Goal: Task Accomplishment & Management: Manage account settings

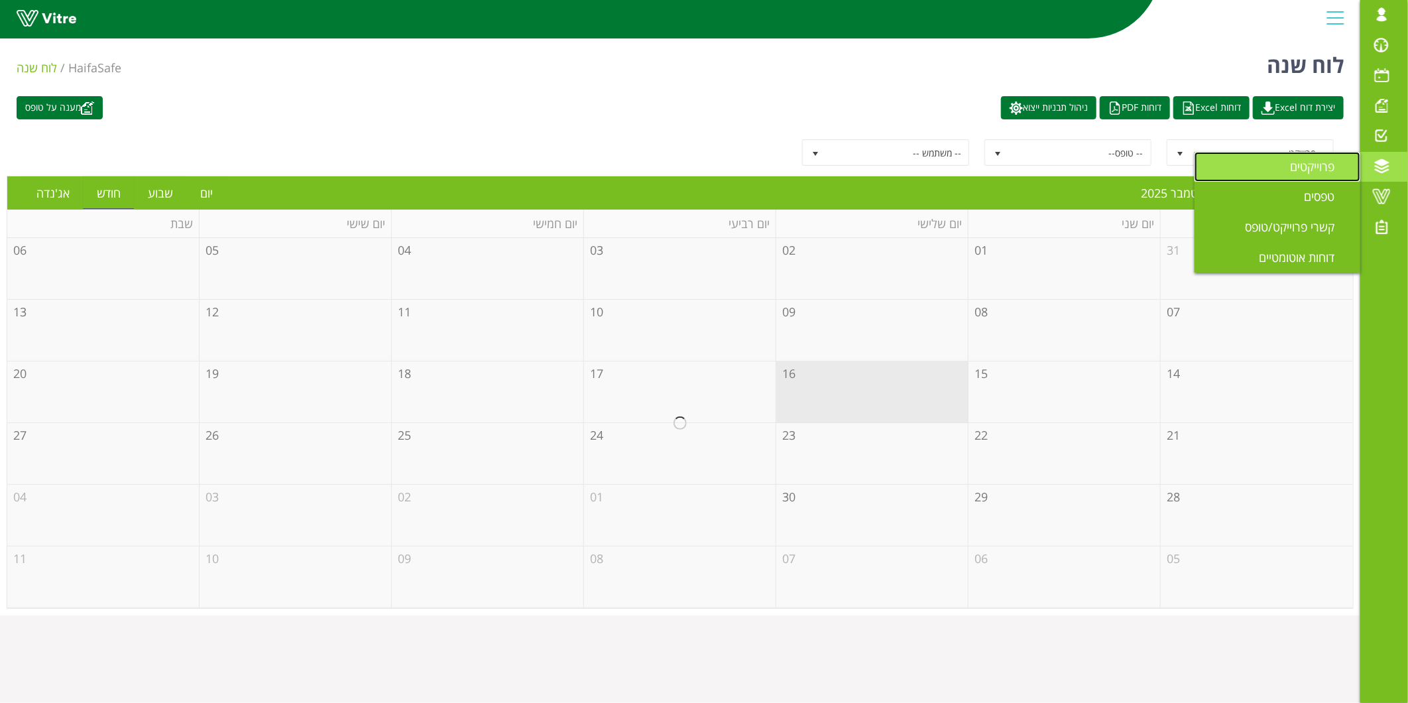
click at [1330, 167] on span "פרוייקטים" at bounding box center [1320, 166] width 60 height 16
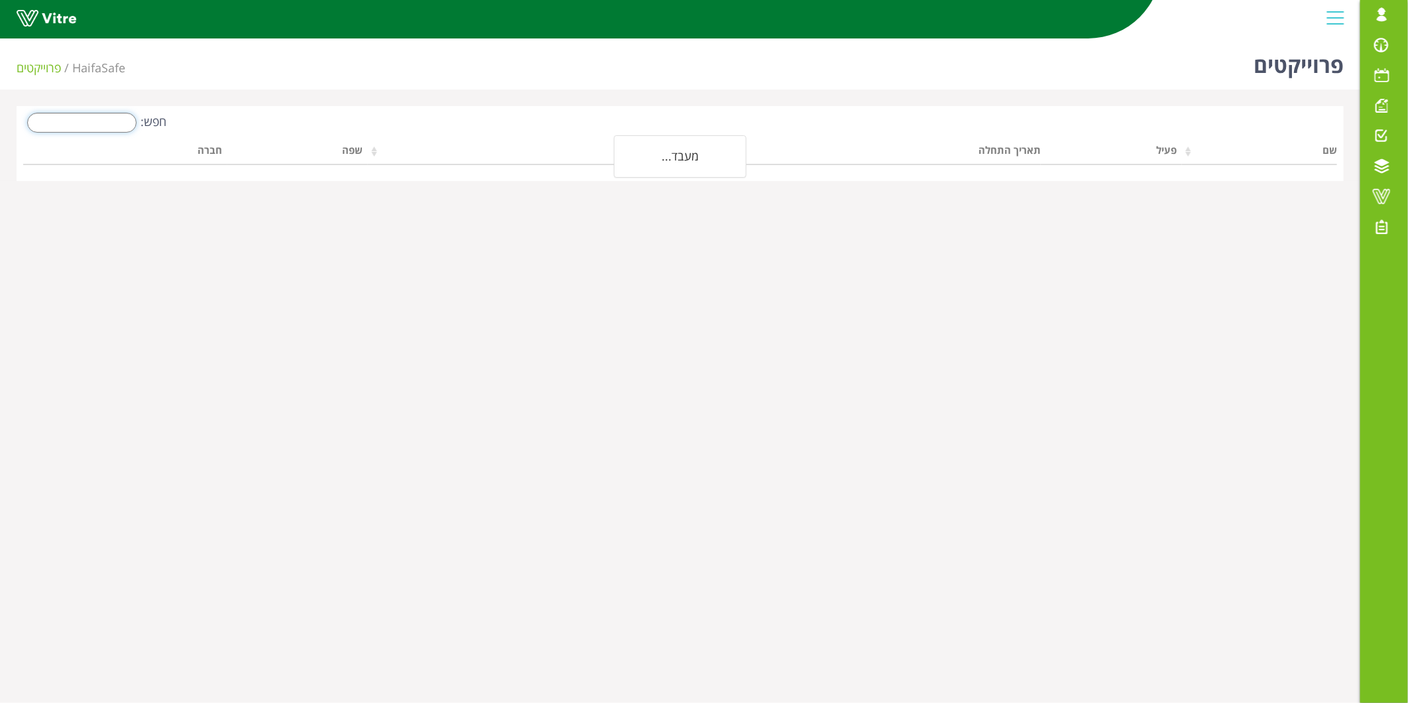
click at [123, 121] on input "חפש:" at bounding box center [81, 123] width 109 height 20
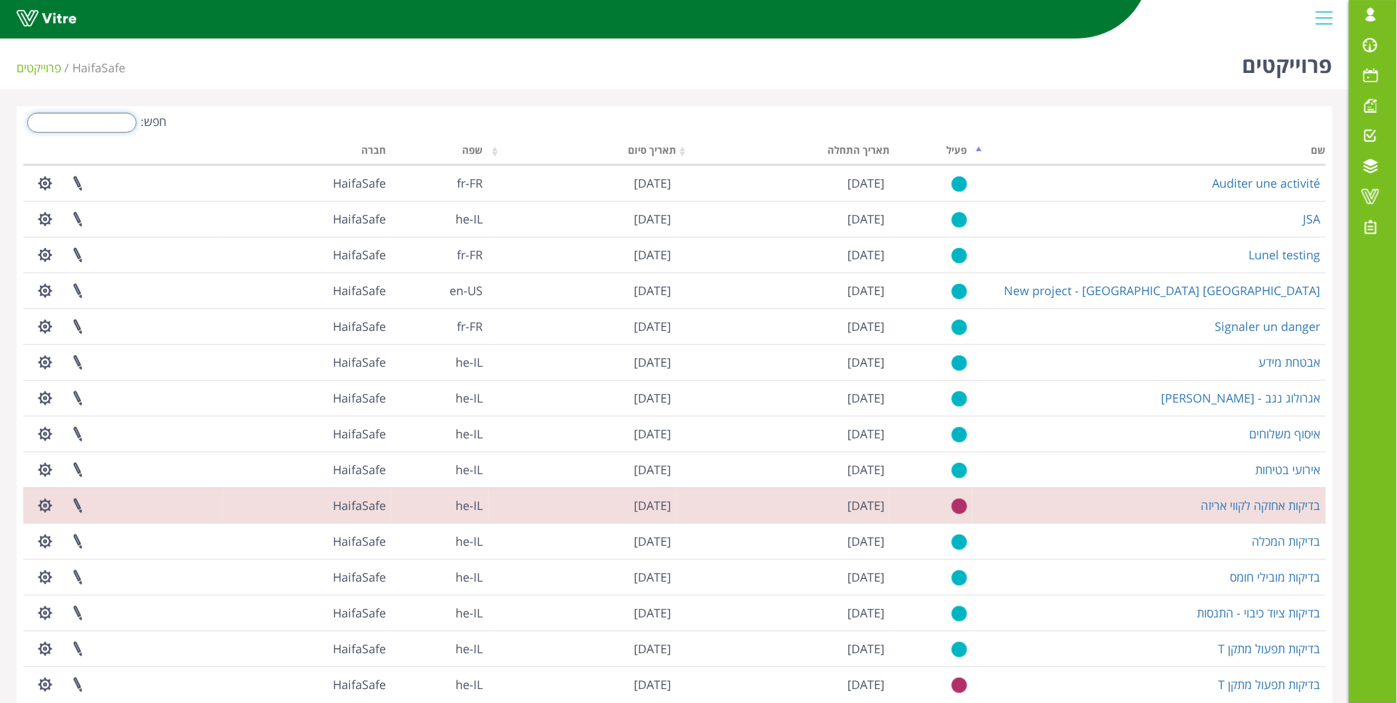
type input "e"
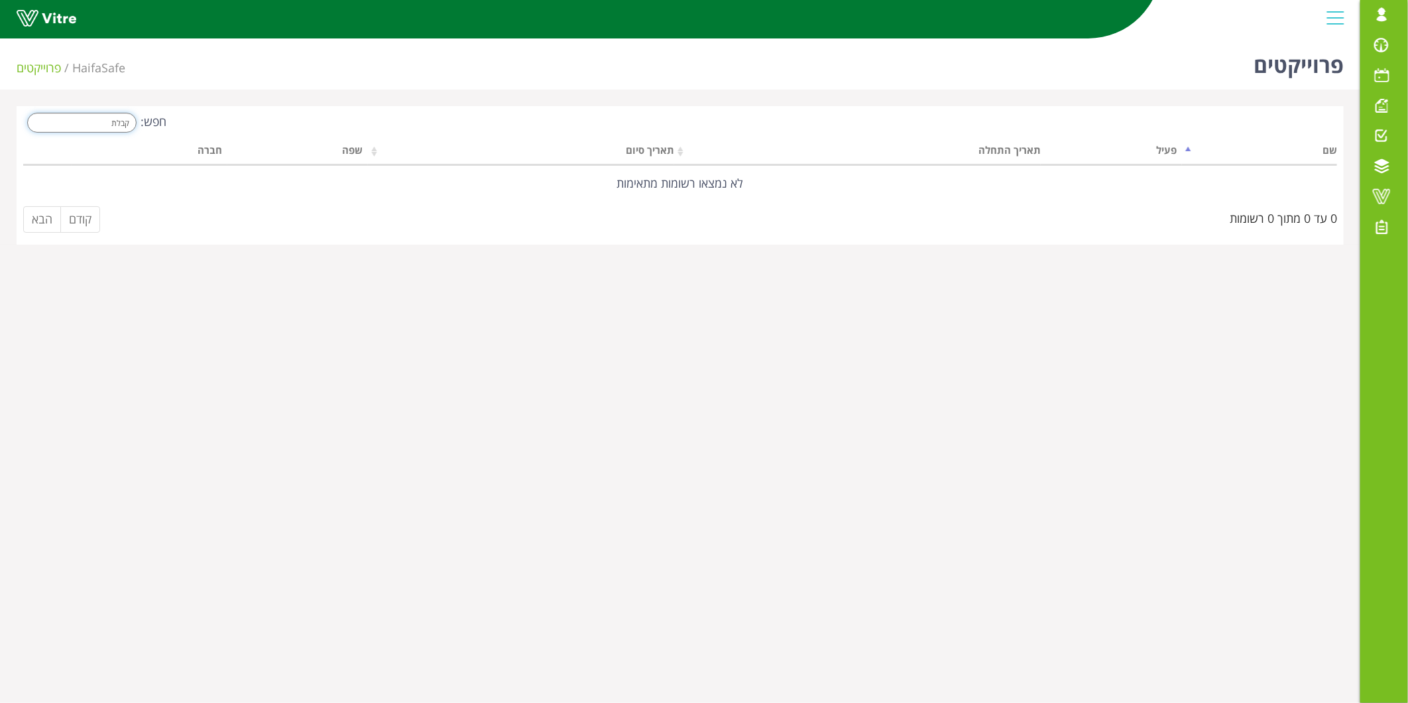
click at [123, 121] on input "קבלת" at bounding box center [81, 123] width 109 height 20
click at [93, 119] on input "קבלת" at bounding box center [81, 123] width 109 height 20
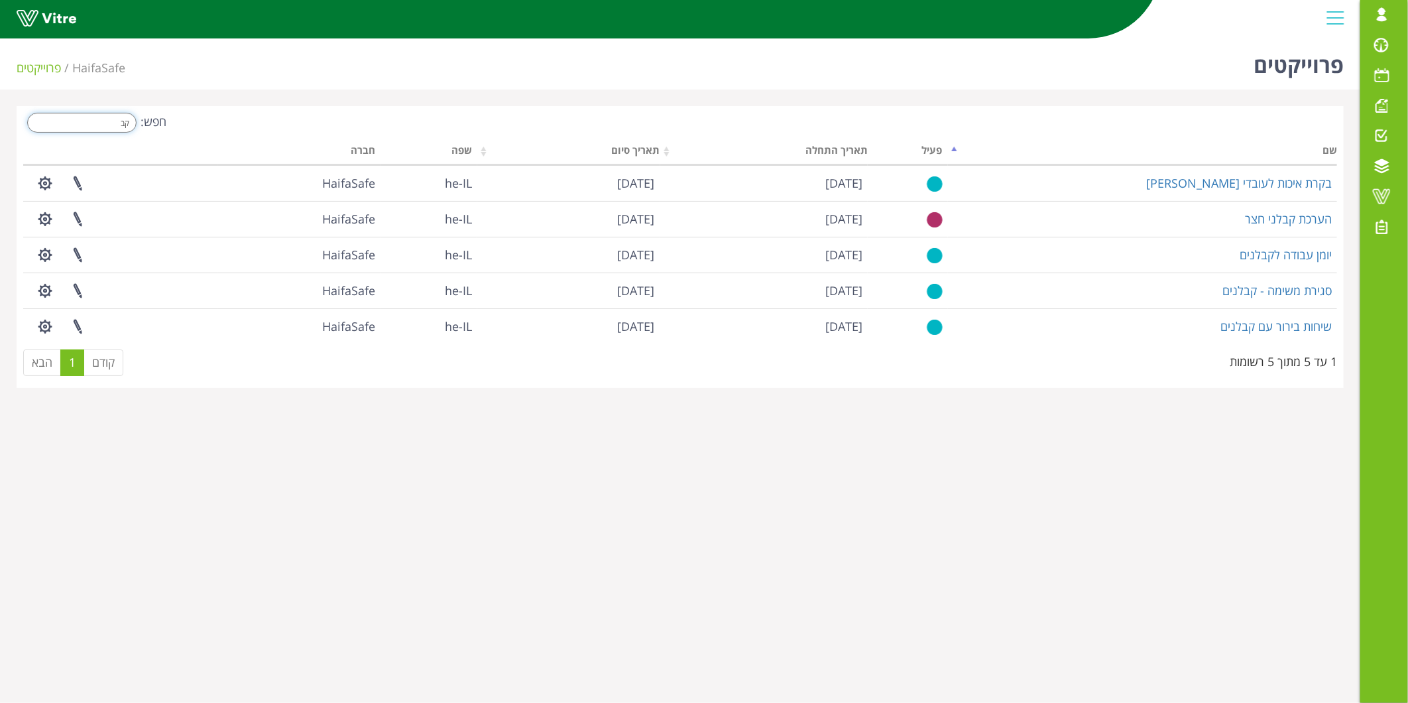
drag, startPoint x: 106, startPoint y: 117, endPoint x: 153, endPoint y: 127, distance: 48.0
click at [153, 127] on label "חפש: קב" at bounding box center [94, 123] width 143 height 20
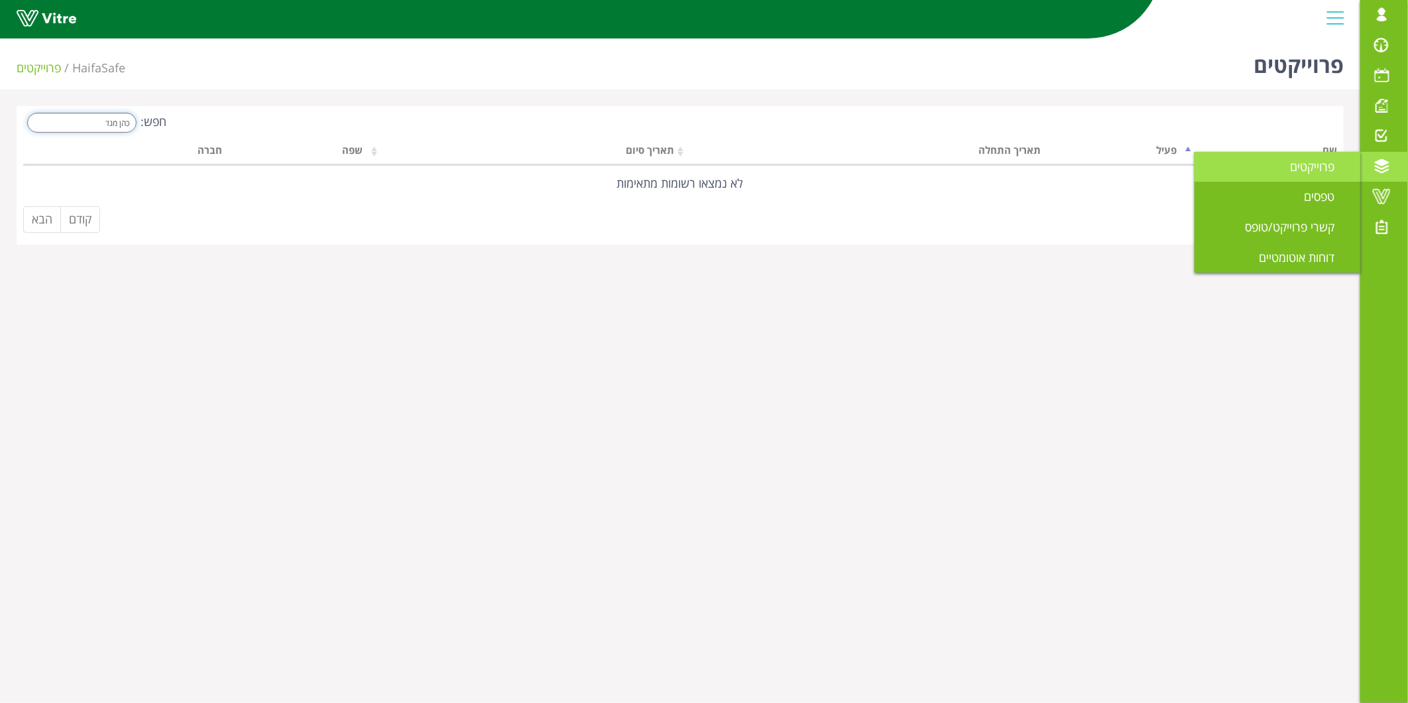
type input "כהן מגד"
click at [1316, 170] on span "פרוייקטים" at bounding box center [1320, 166] width 60 height 16
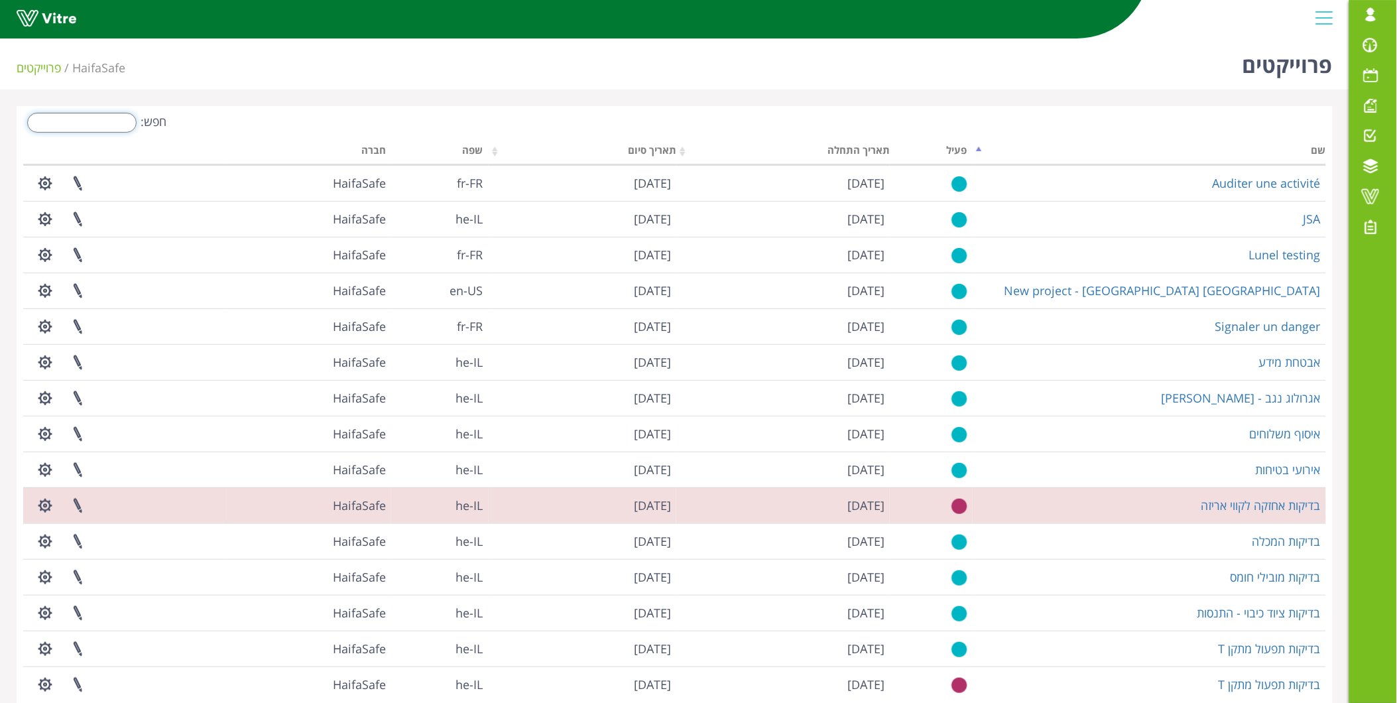
click at [117, 122] on input "חפש:" at bounding box center [81, 123] width 109 height 20
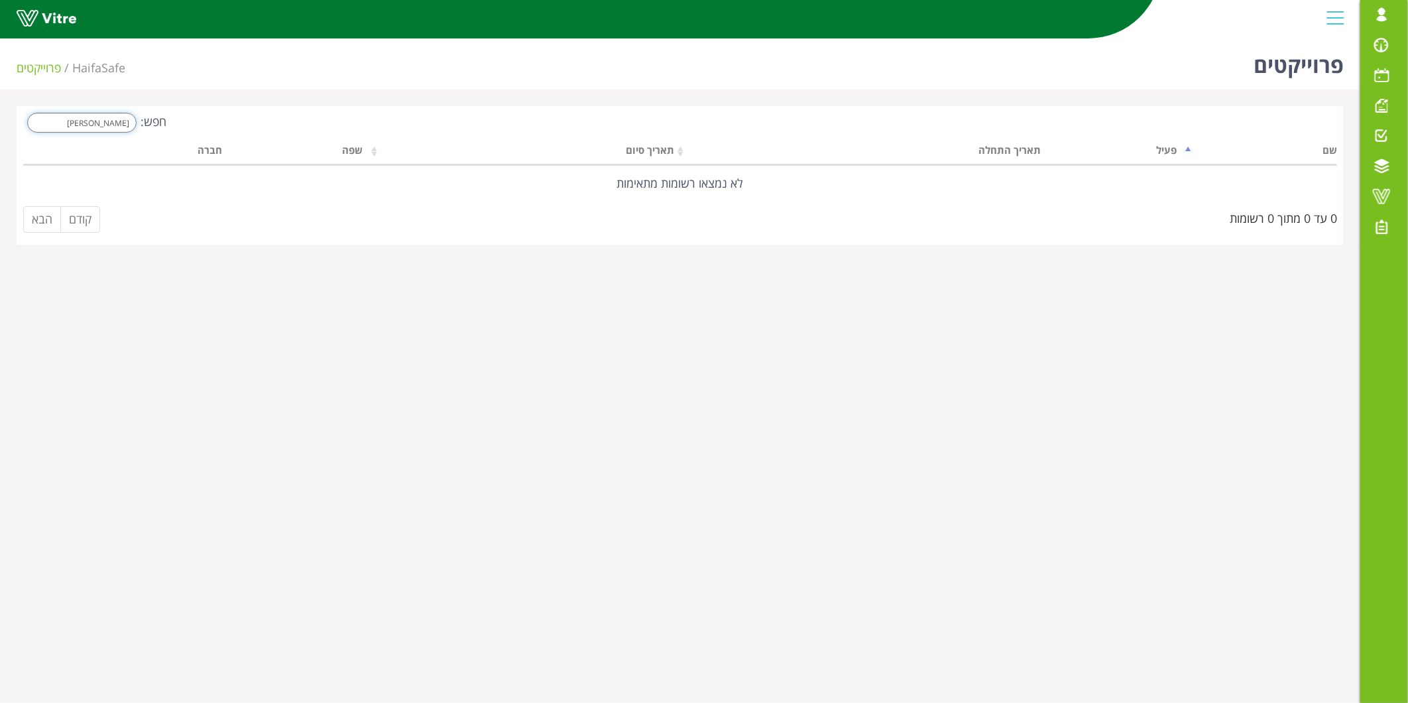
click at [117, 122] on input "כהן" at bounding box center [81, 123] width 109 height 20
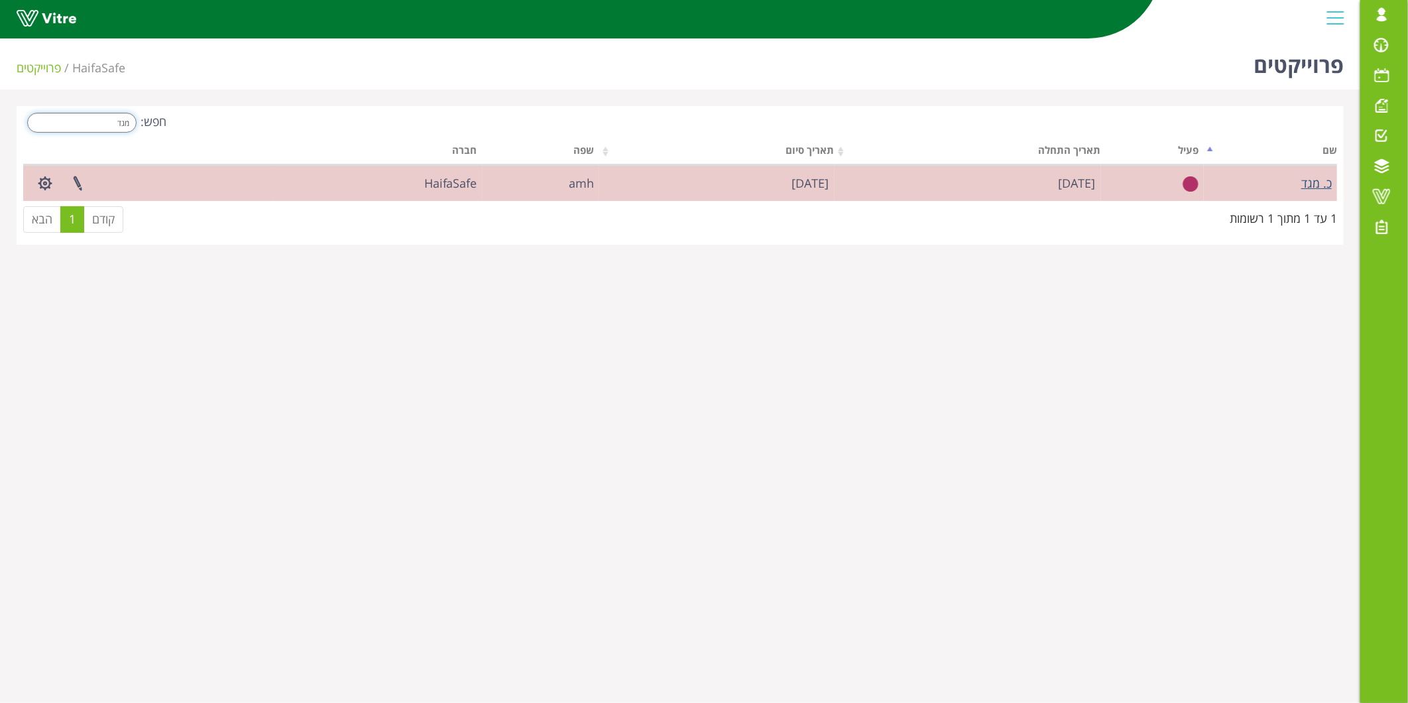
type input "מגד"
click at [1306, 186] on link "כ. מגד" at bounding box center [1316, 183] width 30 height 16
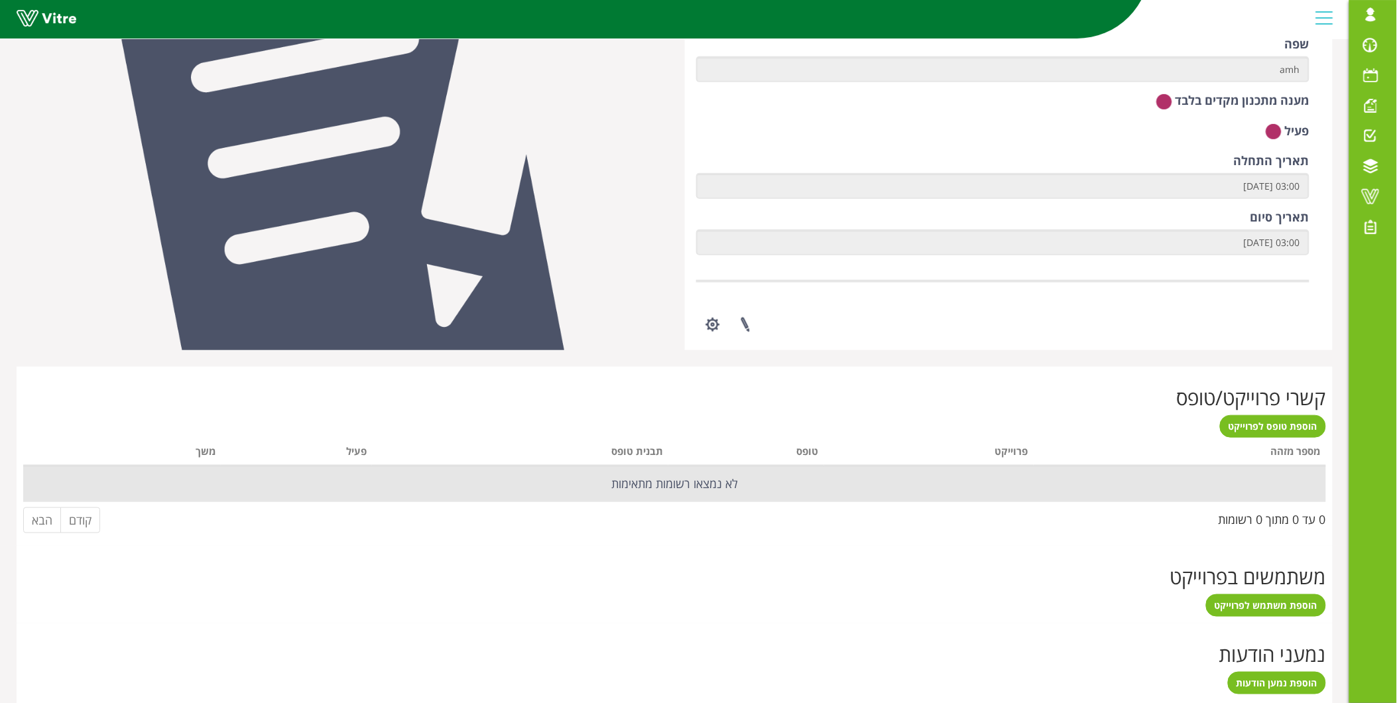
scroll to position [221, 0]
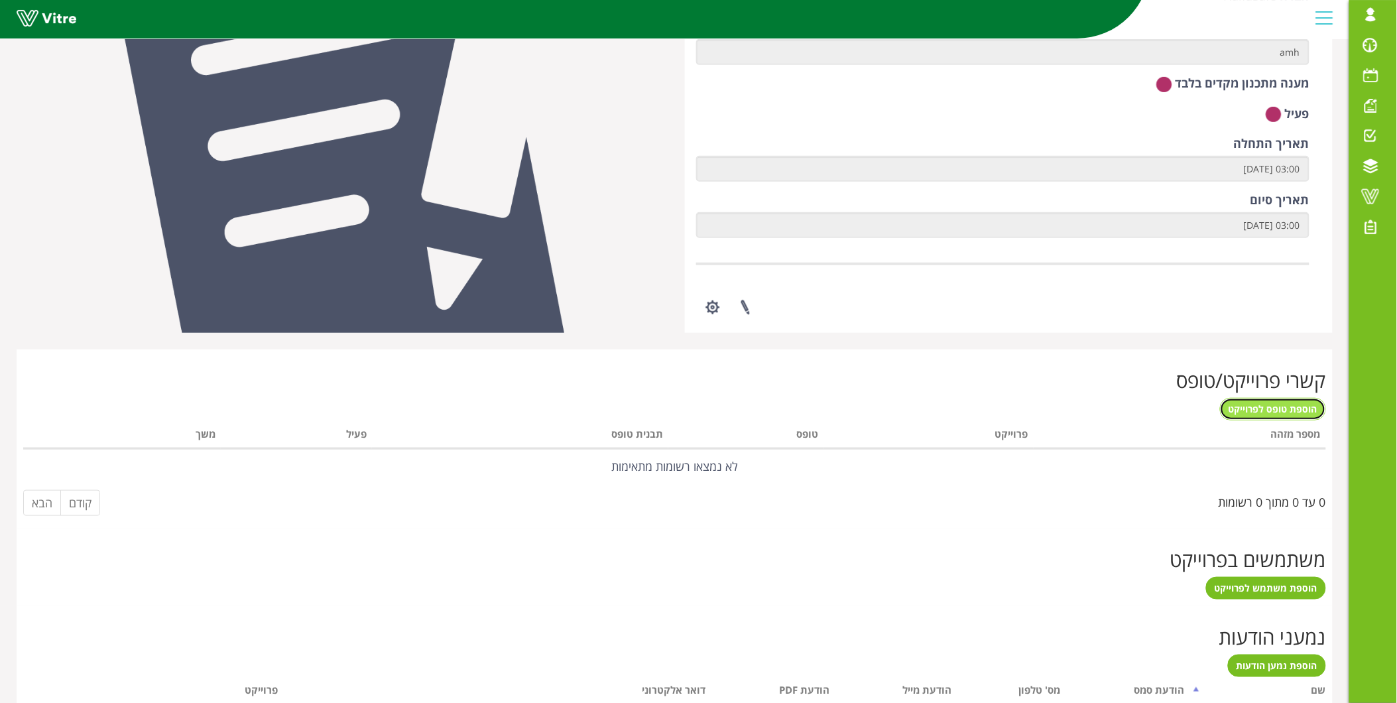
click at [1269, 402] on span "הוספת טופס לפרוייקט" at bounding box center [1272, 408] width 89 height 13
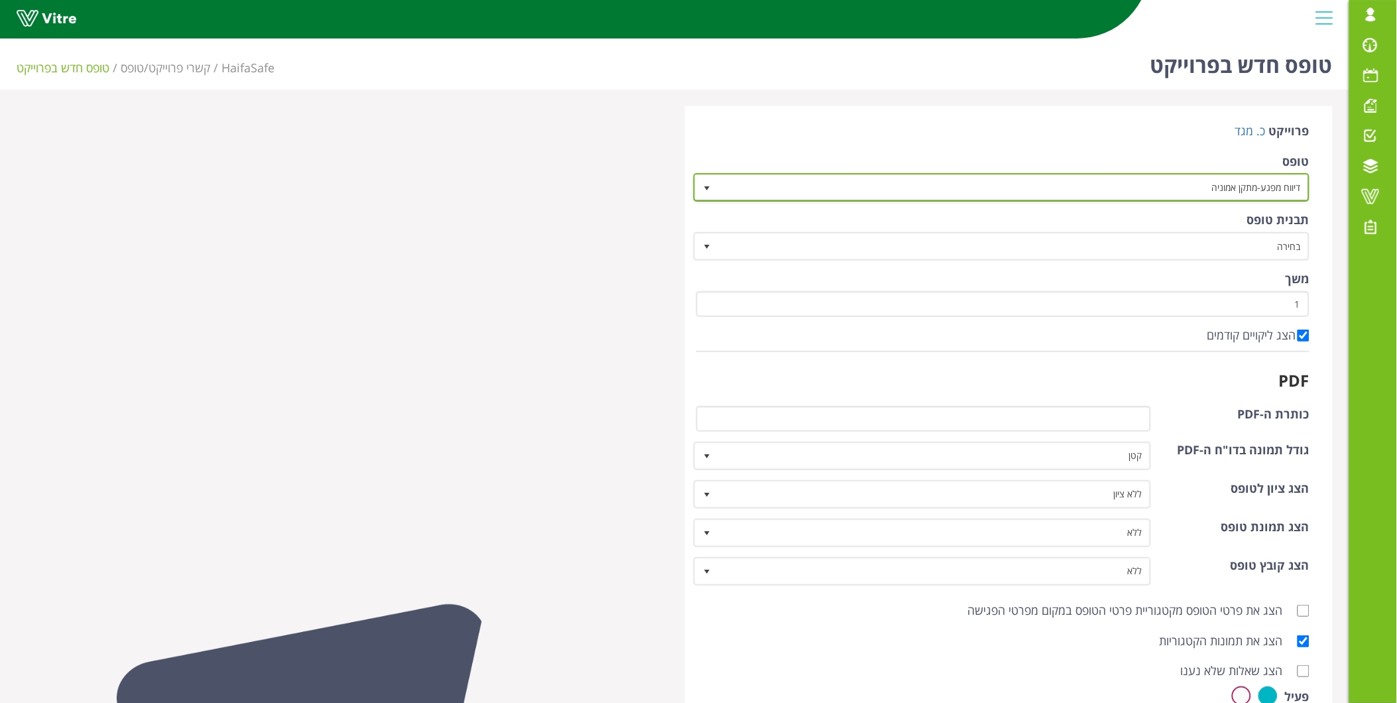
click at [1196, 188] on span "דיווח מפגע-מתקן אמוניה" at bounding box center [1014, 187] width 590 height 24
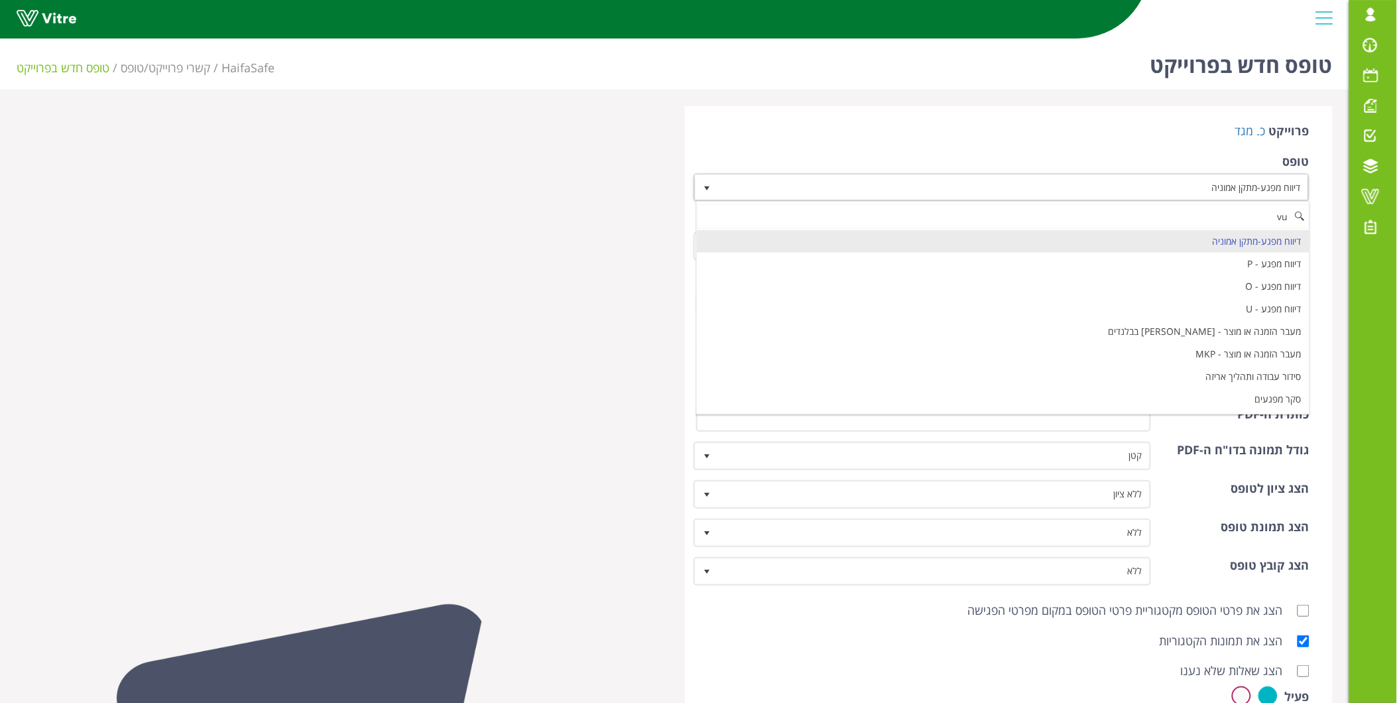
type input "v"
click at [1204, 245] on li "הוצאת סחורה מהמחסן הקדמי" at bounding box center [1003, 241] width 612 height 23
type input "הוצאת"
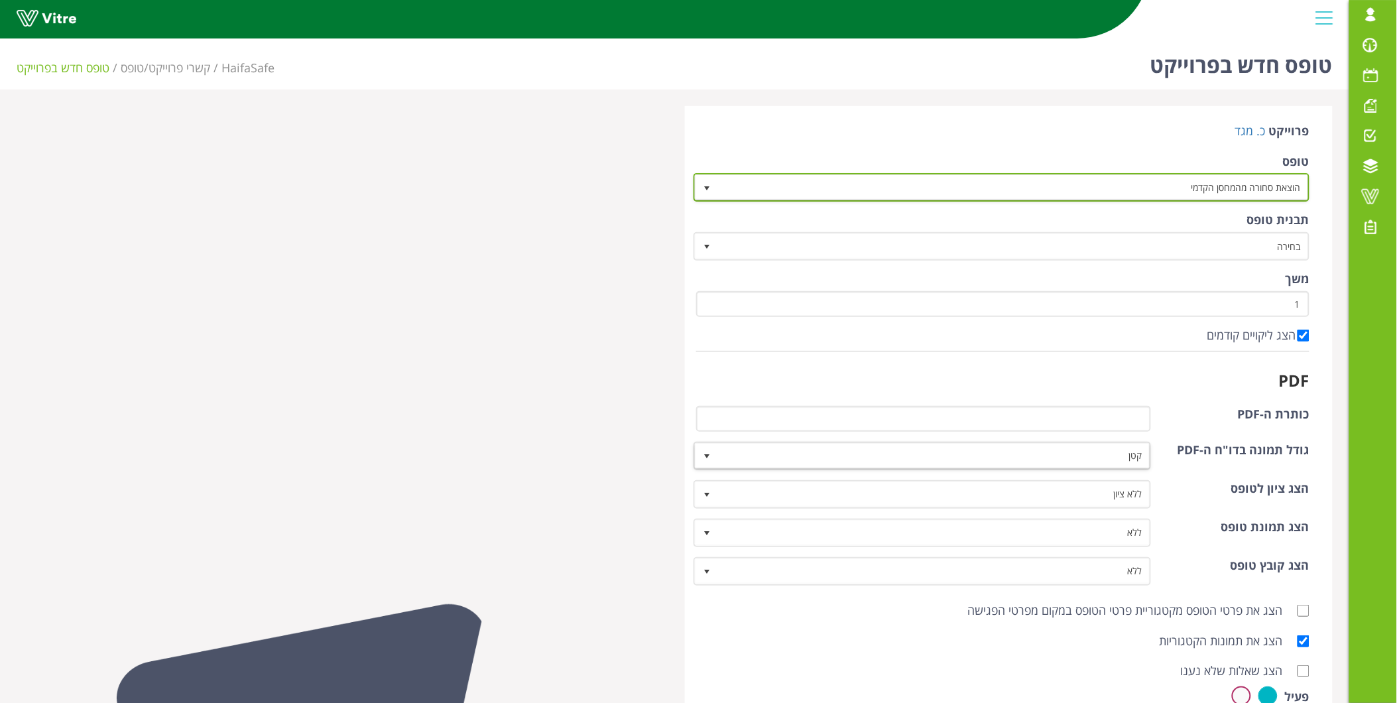
scroll to position [342, 0]
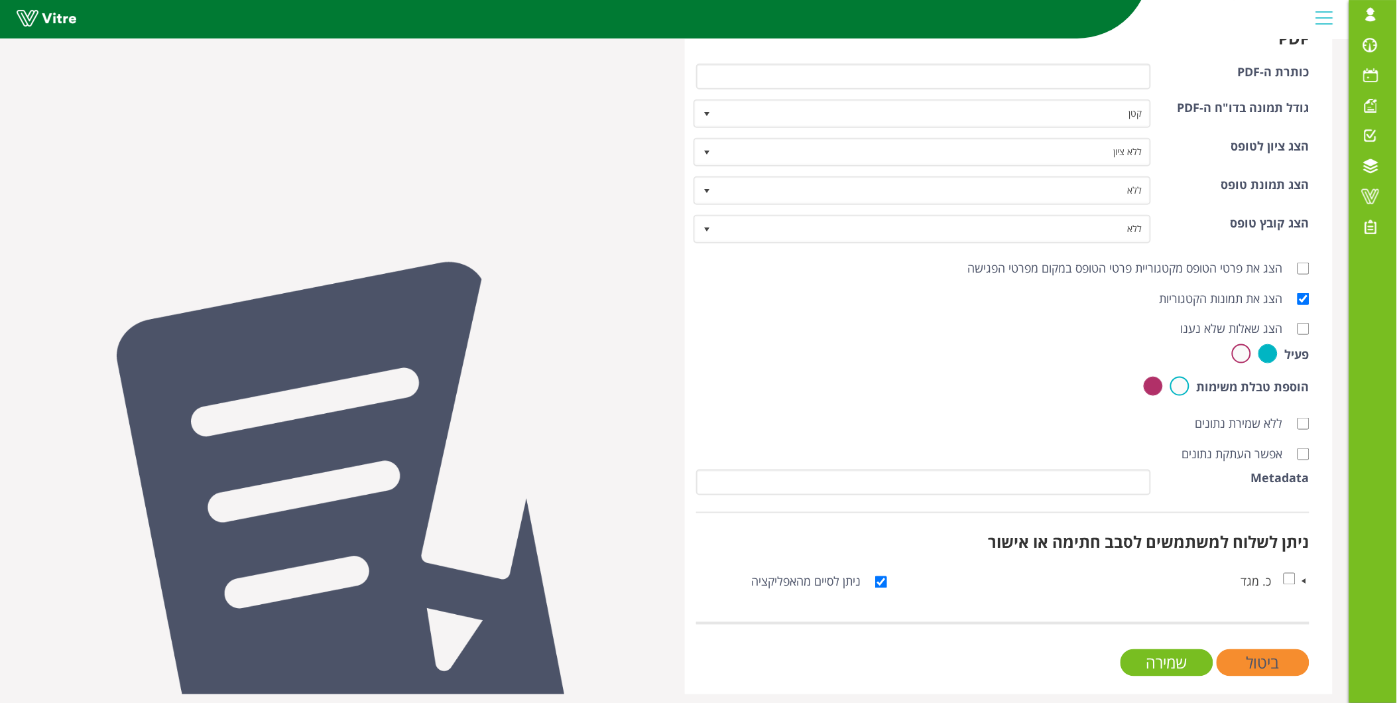
click at [1181, 671] on div "פרוייקט כ. מגד טופס הוצאת סחורה מהמחסן הקדמי 8558 תבנית טופס בחירה משך 1 הצג לי…" at bounding box center [1009, 229] width 648 height 930
click at [1184, 658] on input "שמירה" at bounding box center [1166, 662] width 93 height 27
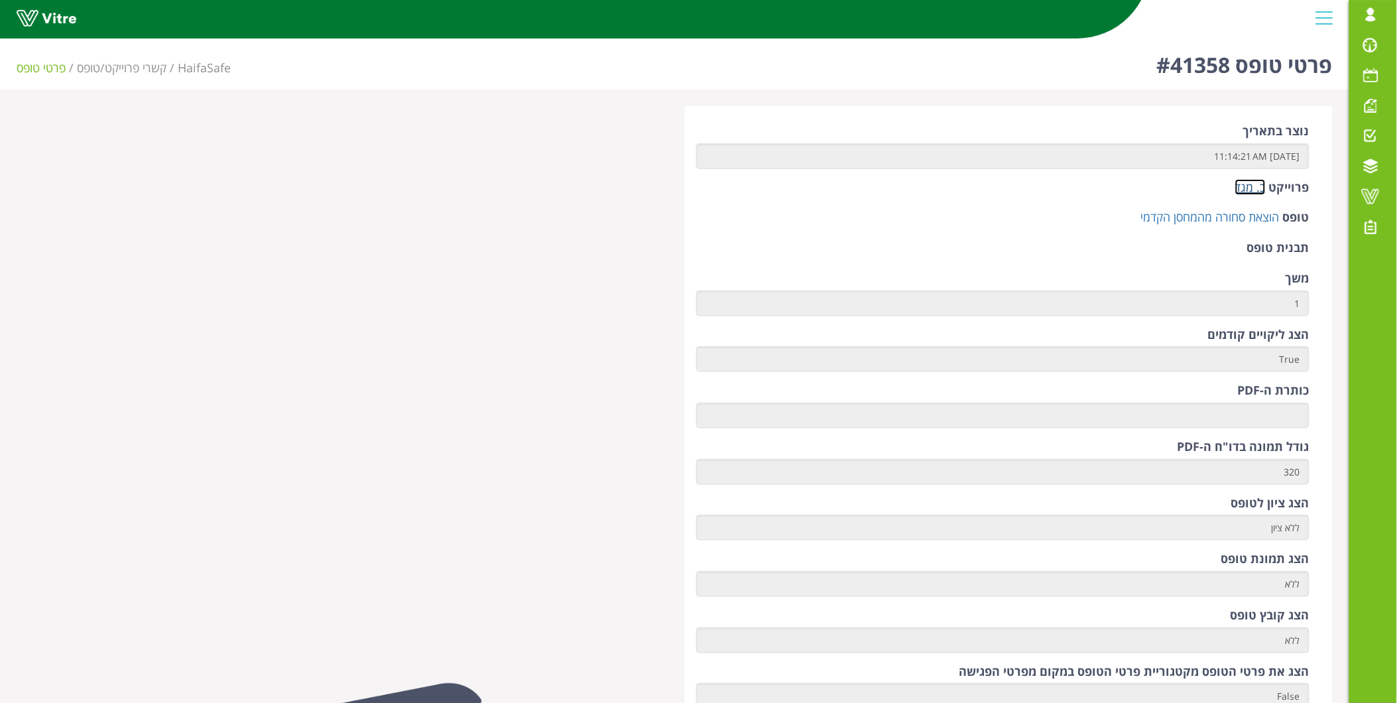
click at [1250, 184] on link "כ. מגד" at bounding box center [1250, 187] width 30 height 16
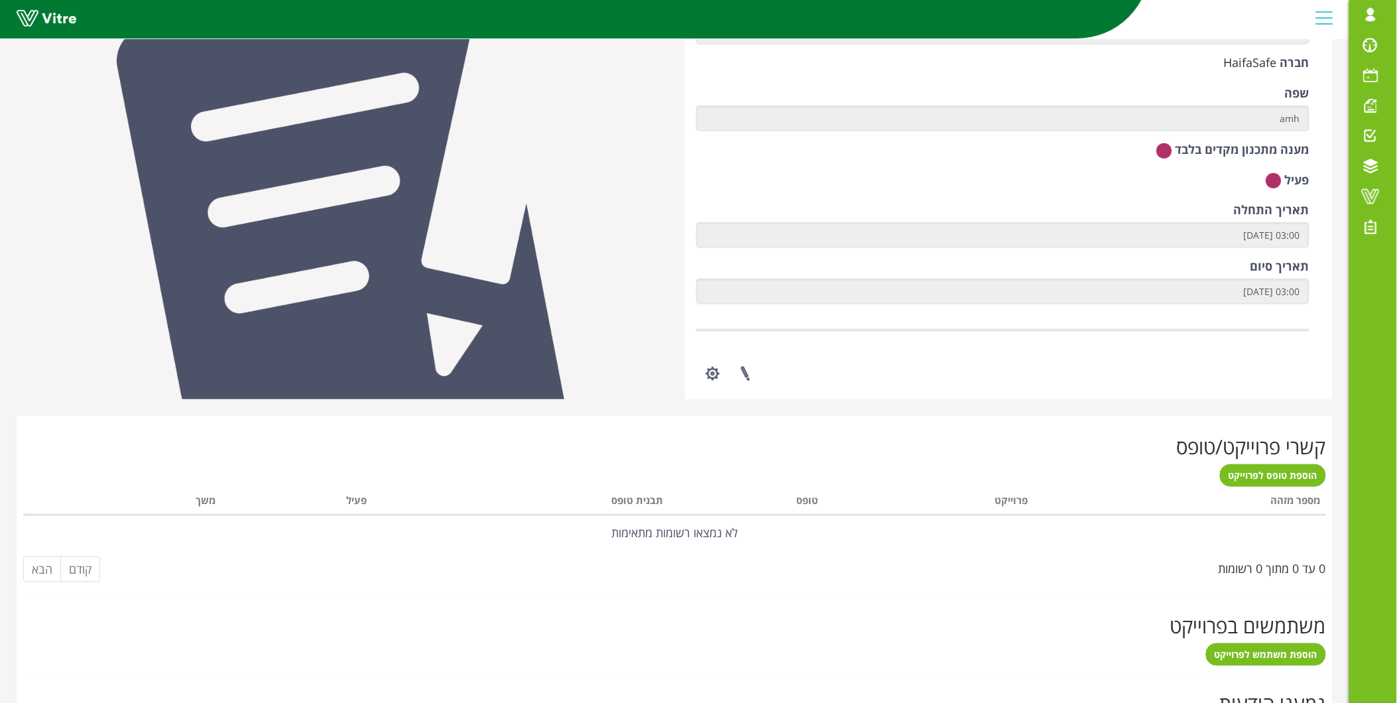
scroll to position [147, 0]
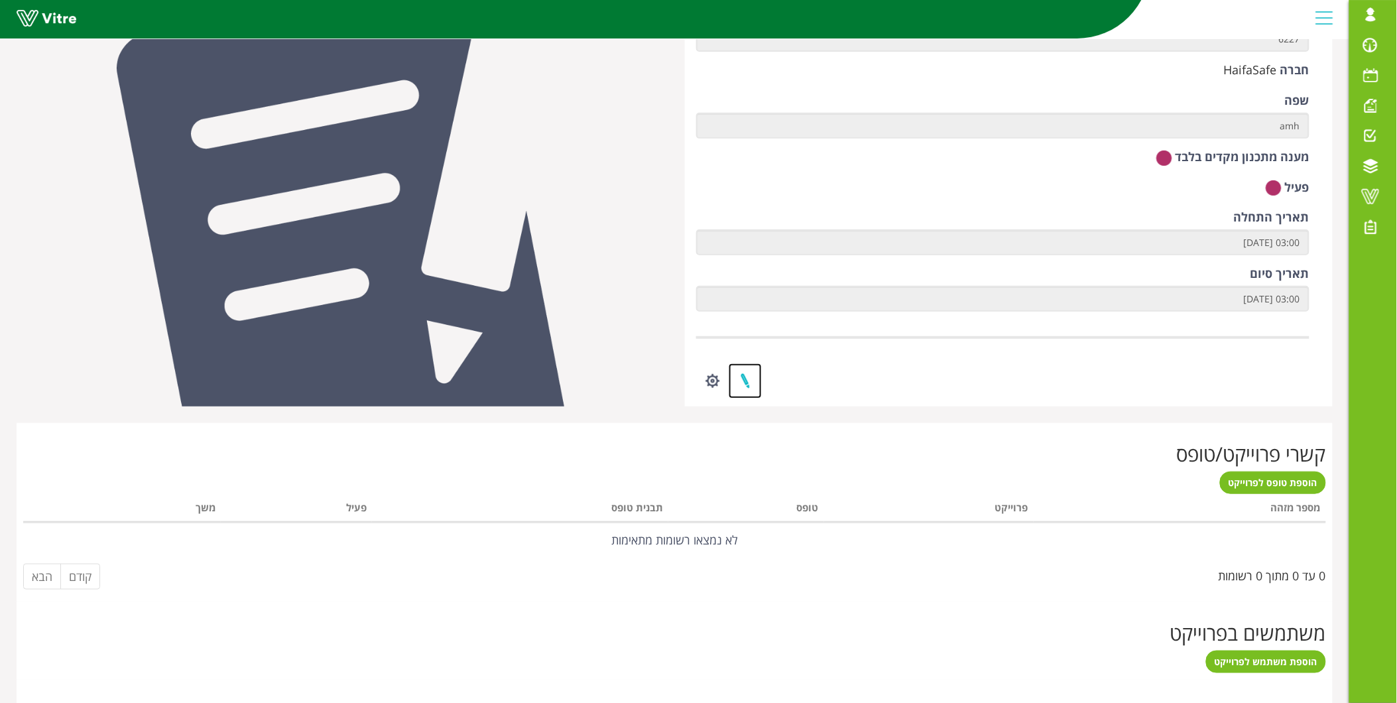
click at [738, 378] on link at bounding box center [744, 380] width 33 height 35
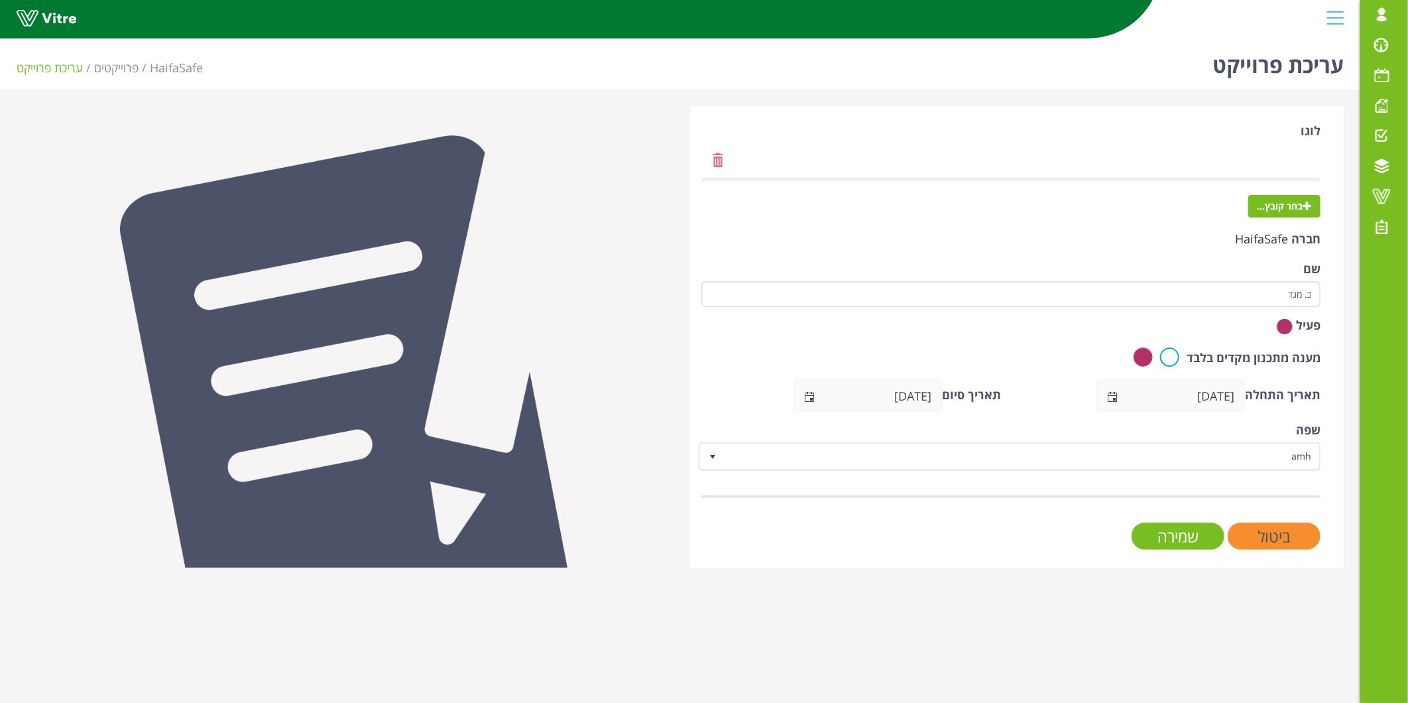
click at [1289, 321] on img at bounding box center [1285, 326] width 16 height 17
click at [1288, 323] on img at bounding box center [1285, 326] width 16 height 17
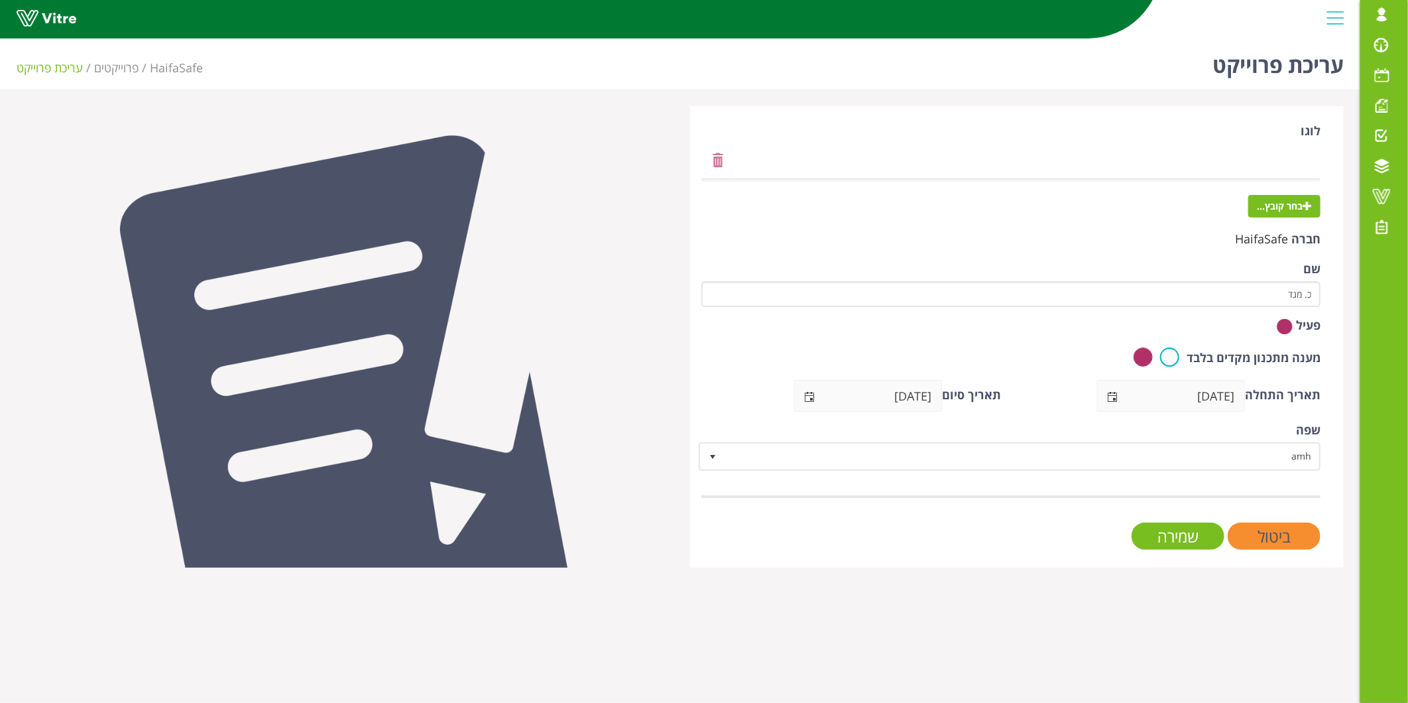
click at [1288, 323] on img at bounding box center [1285, 326] width 16 height 17
click at [809, 390] on span "select" at bounding box center [810, 395] width 30 height 31
click at [812, 394] on span "select" at bounding box center [809, 397] width 11 height 11
click at [844, 392] on input "25/08/2025" at bounding box center [883, 395] width 117 height 30
click at [901, 388] on input "25/08/2025" at bounding box center [883, 395] width 117 height 30
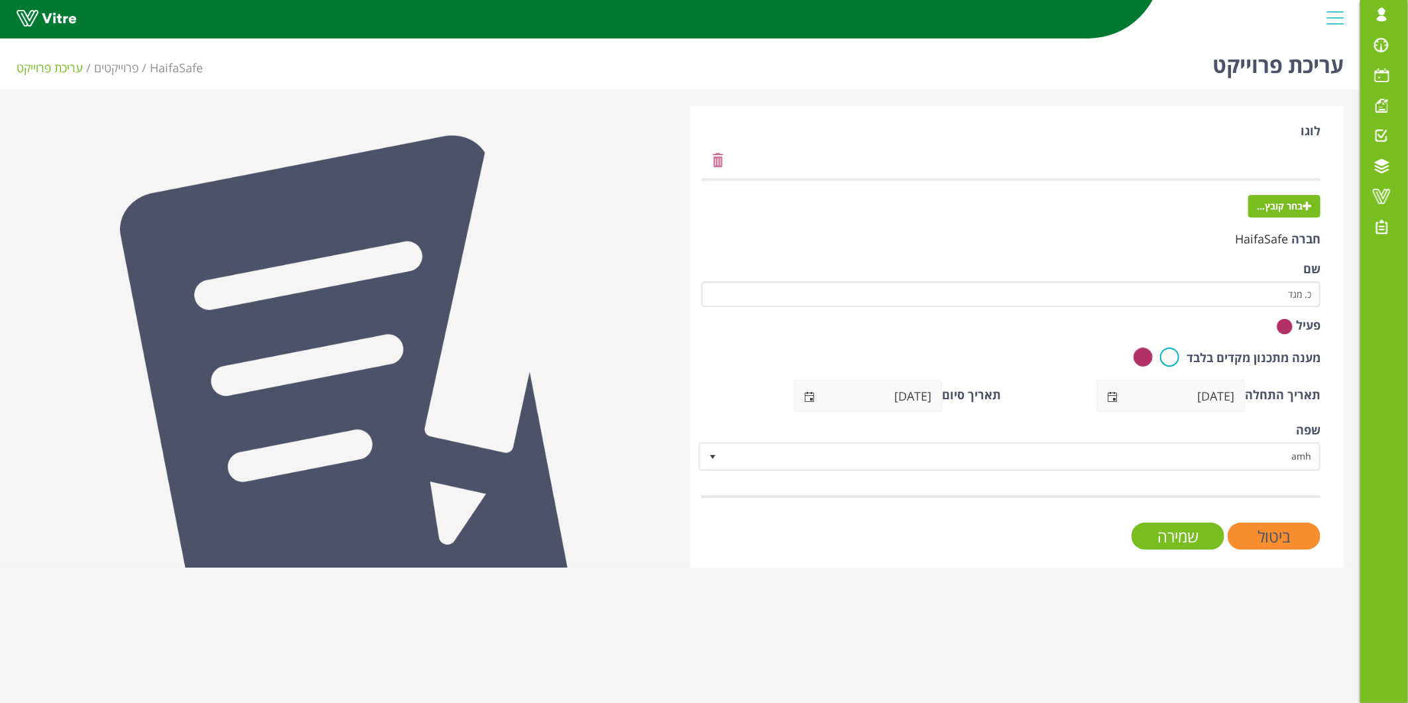
click at [901, 388] on input "25/08/2025" at bounding box center [883, 395] width 117 height 30
click at [884, 411] on input "25/08/2025" at bounding box center [883, 395] width 117 height 30
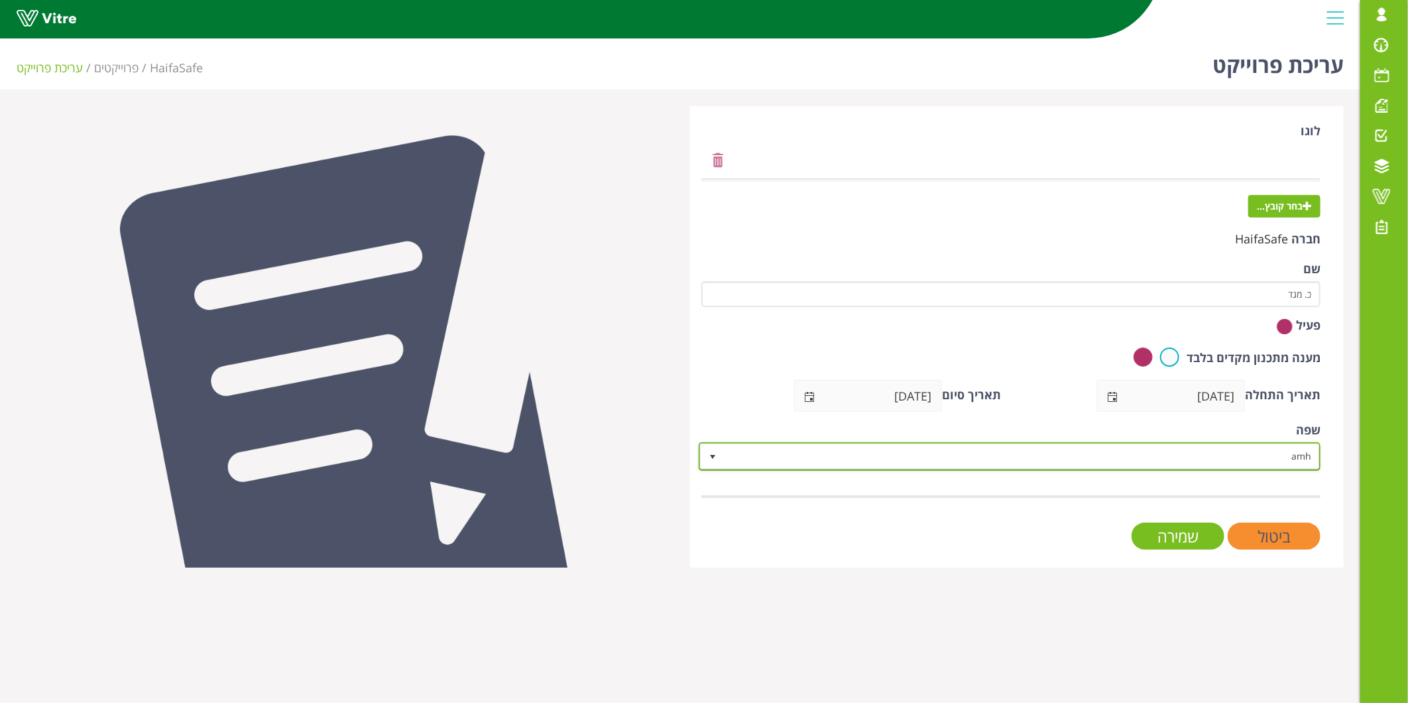
click at [1161, 447] on span "amh" at bounding box center [1021, 456] width 595 height 24
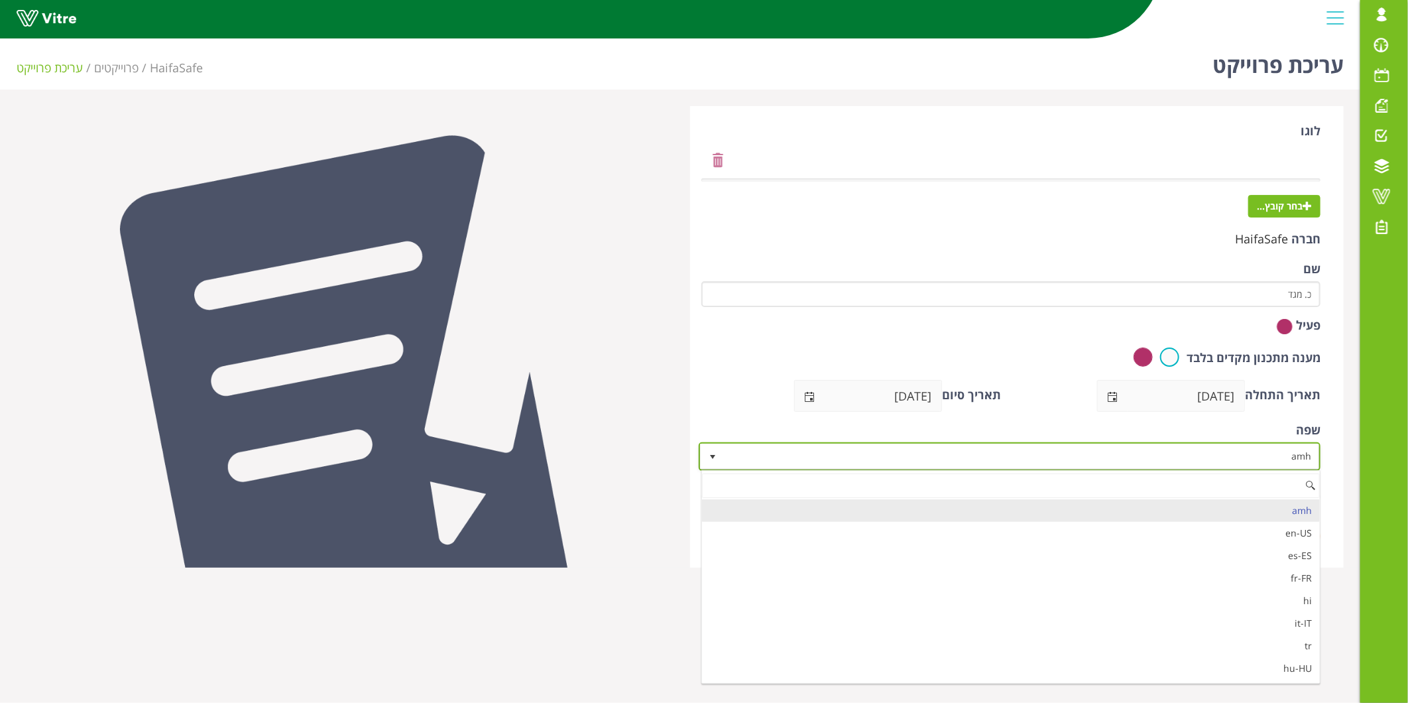
click at [1161, 447] on span "amh" at bounding box center [1021, 456] width 595 height 24
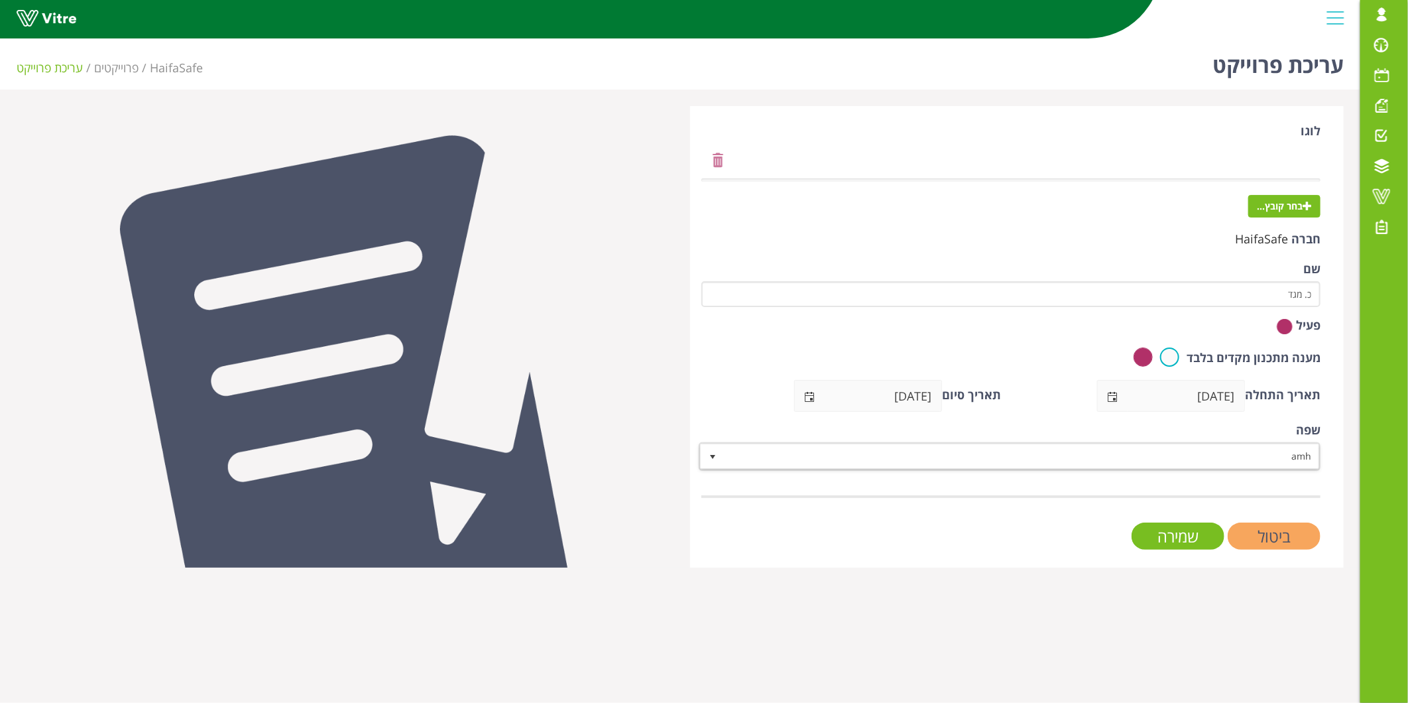
click at [1268, 540] on input "ביטול" at bounding box center [1274, 535] width 93 height 27
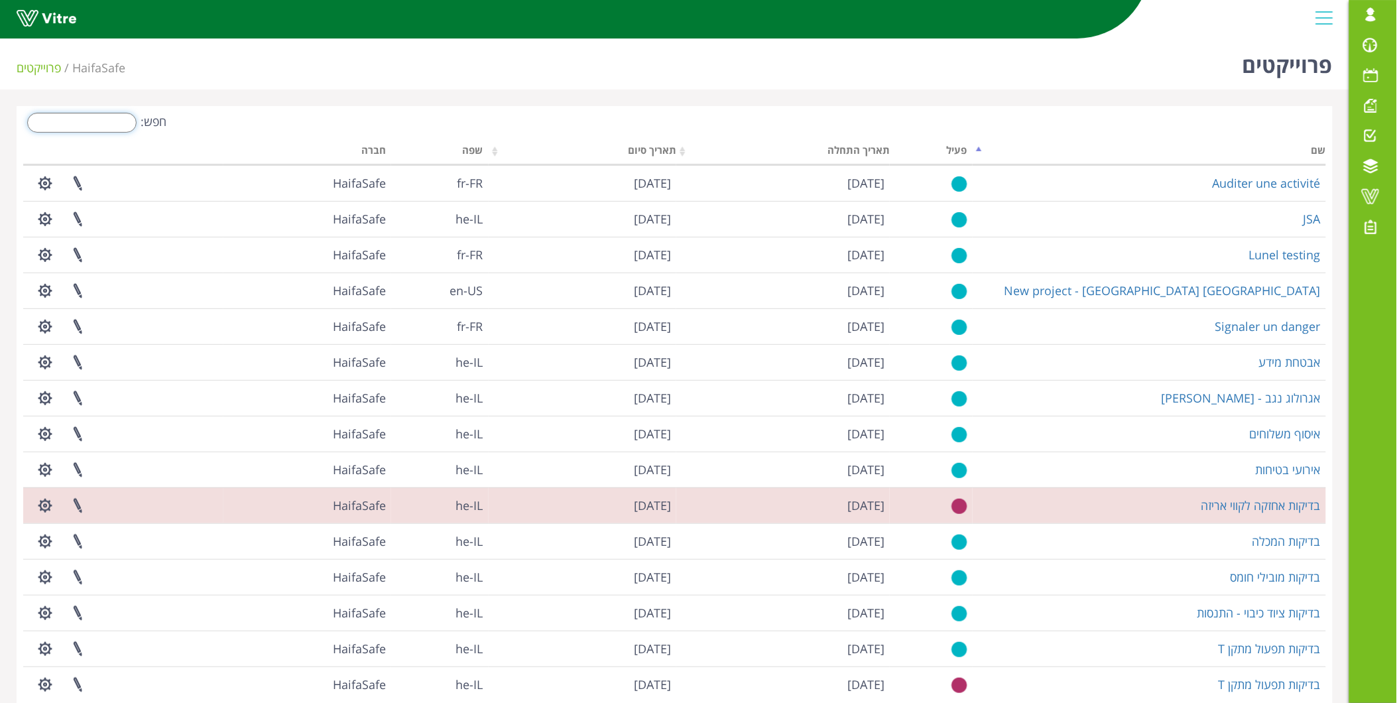
click at [100, 128] on input "חפש:" at bounding box center [81, 123] width 109 height 20
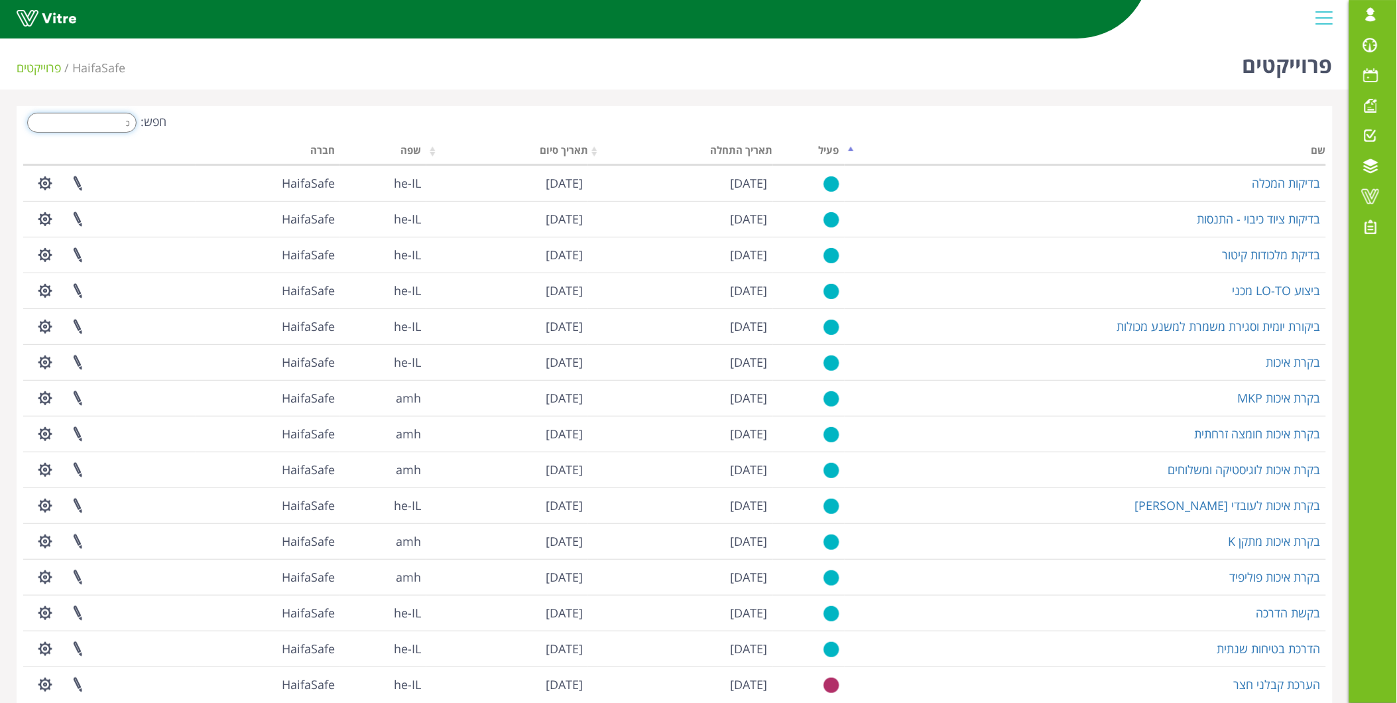
drag, startPoint x: 101, startPoint y: 128, endPoint x: 209, endPoint y: 141, distance: 108.2
click at [209, 141] on div "חפש: כ שם פעיל תאריך התחלה תאריך סיום שפה חברה בדיקות המכלה 23.09.2020 01.01.20…" at bounding box center [674, 426] width 1303 height 626
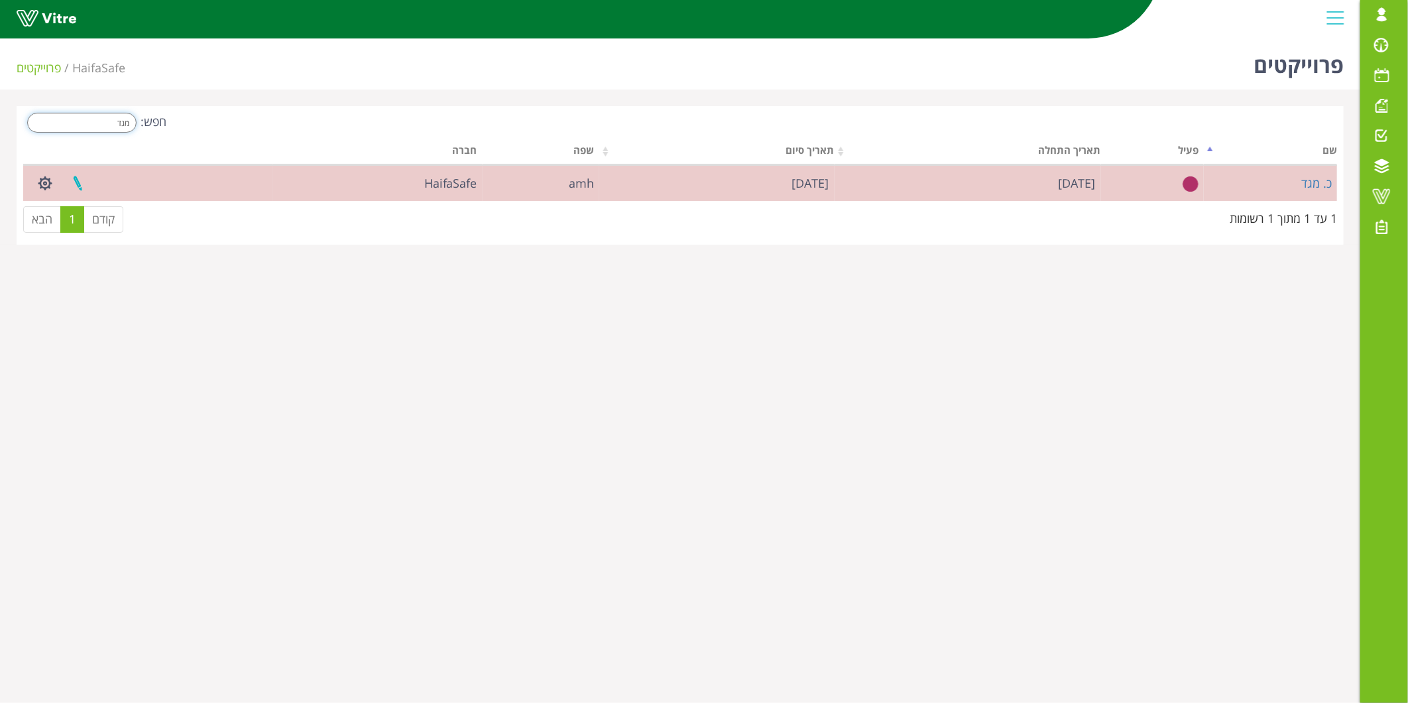
type input "מגד"
click at [76, 184] on link at bounding box center [77, 183] width 33 height 35
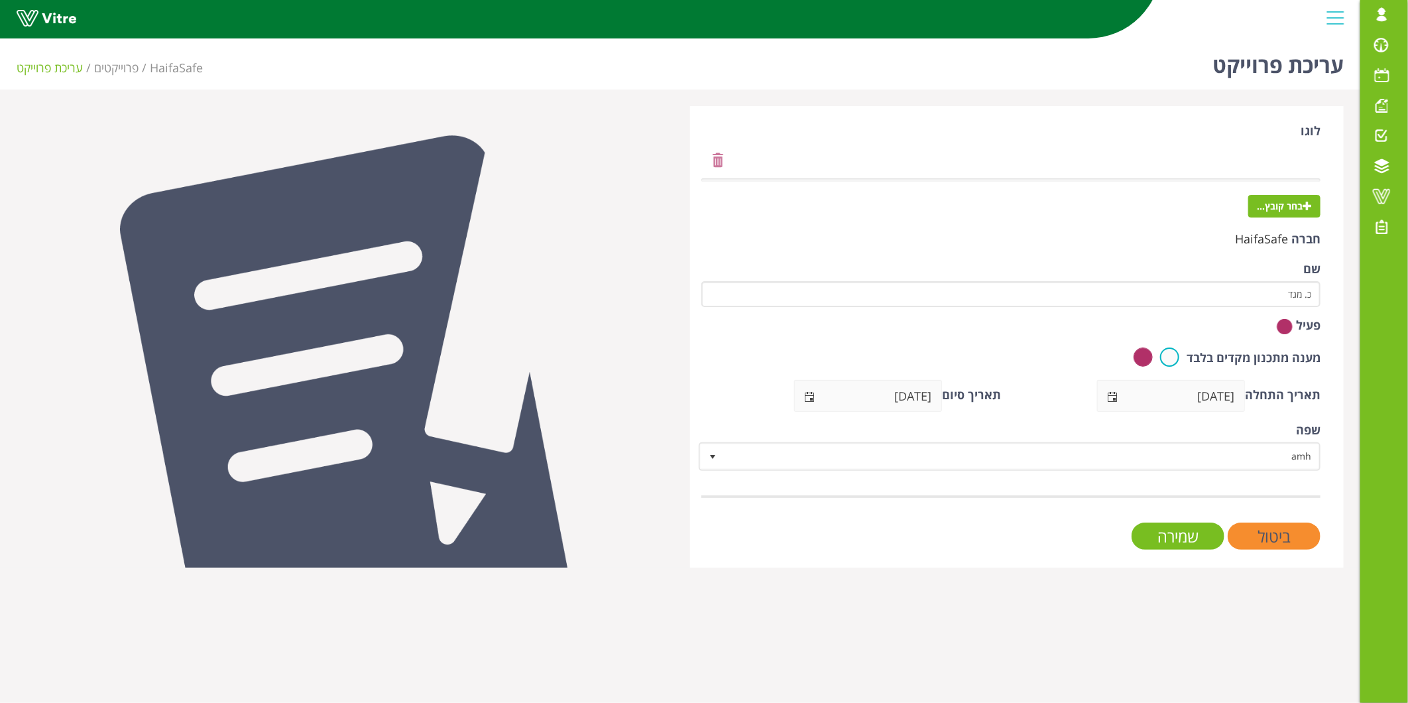
click at [1286, 323] on img at bounding box center [1285, 326] width 16 height 17
click at [1287, 542] on input "ביטול" at bounding box center [1274, 535] width 93 height 27
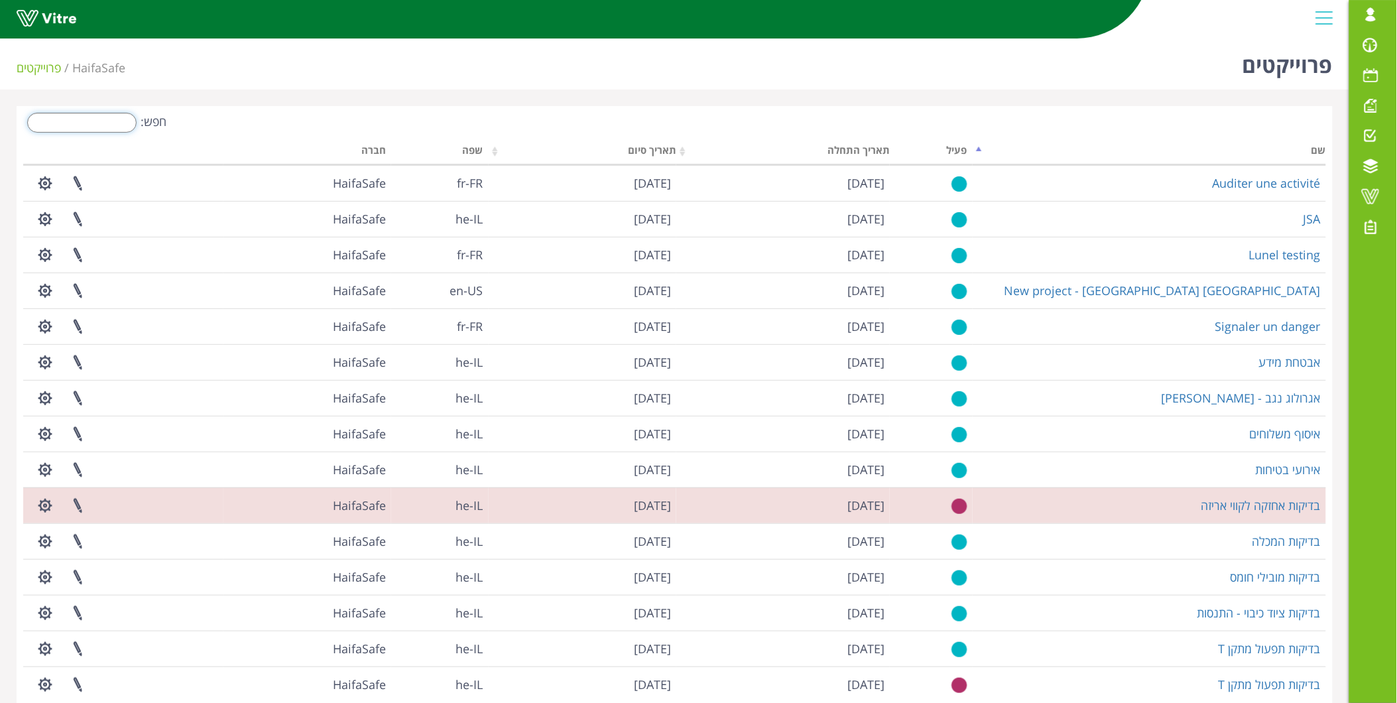
click at [108, 129] on input "חפש:" at bounding box center [81, 123] width 109 height 20
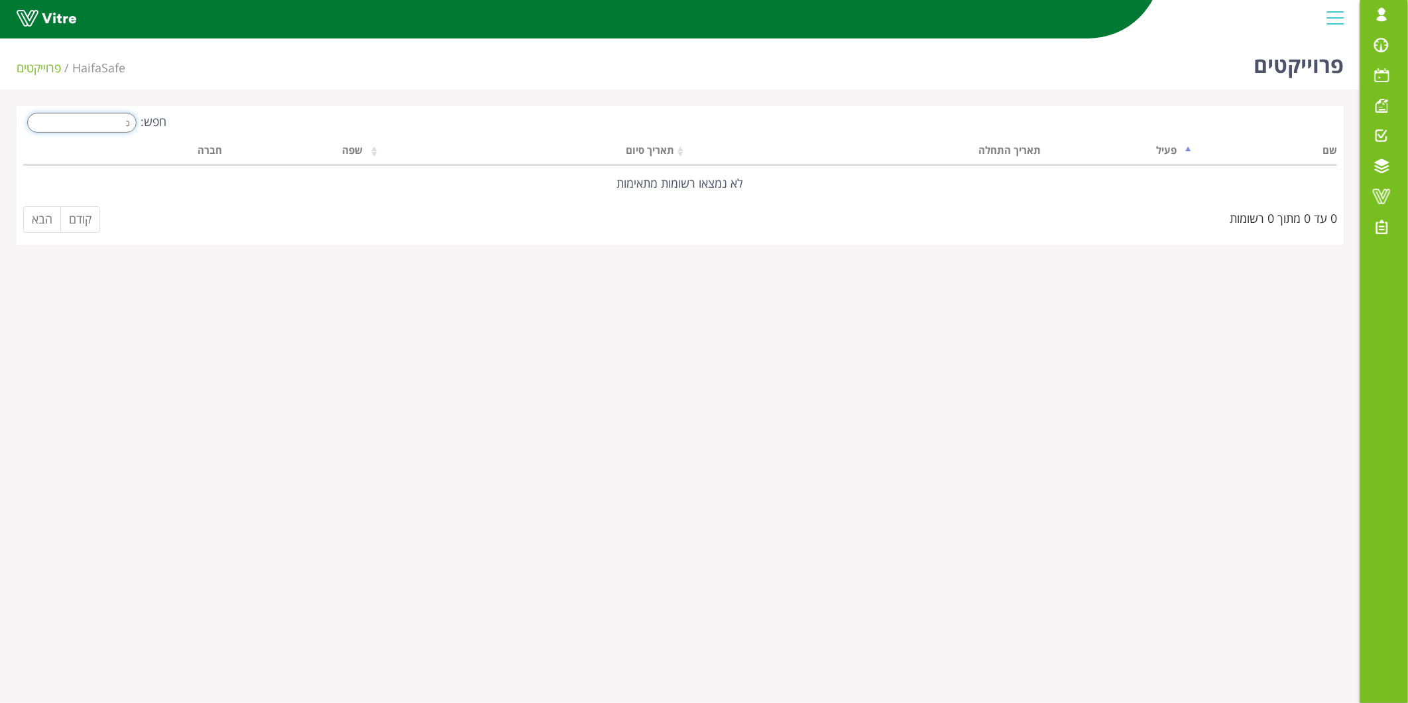
type input "כ"
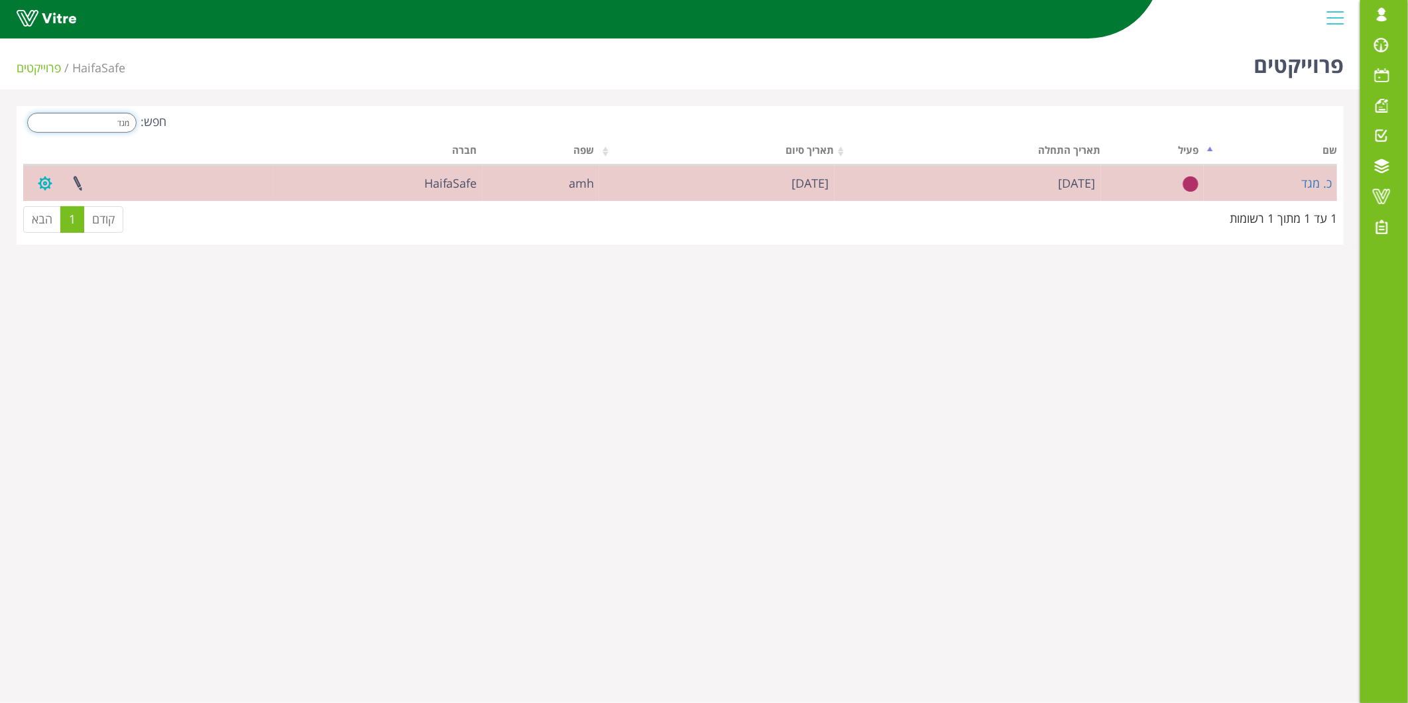
type input "מגד"
click at [47, 186] on button "button" at bounding box center [45, 183] width 33 height 35
click at [67, 214] on link "ניהול טפסים" at bounding box center [85, 214] width 113 height 17
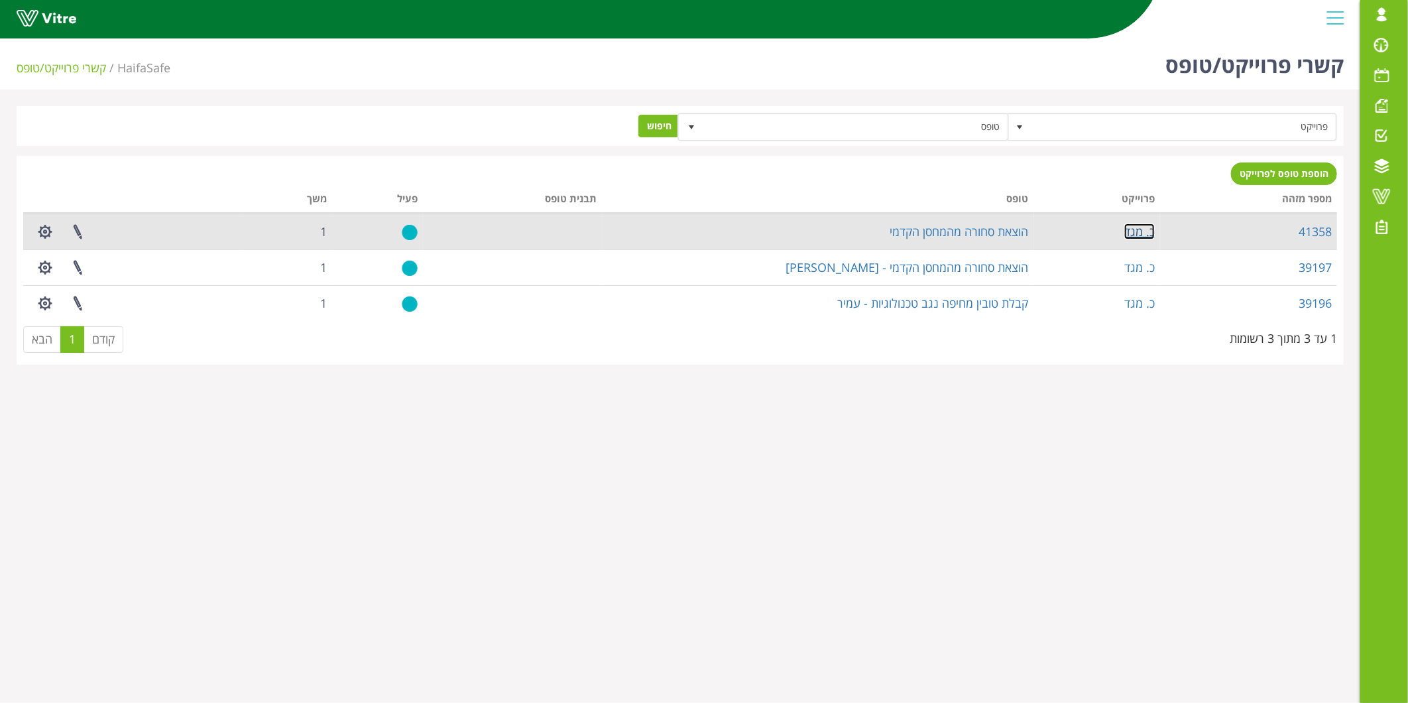
click at [1141, 227] on link "כ. מגד" at bounding box center [1139, 231] width 30 height 16
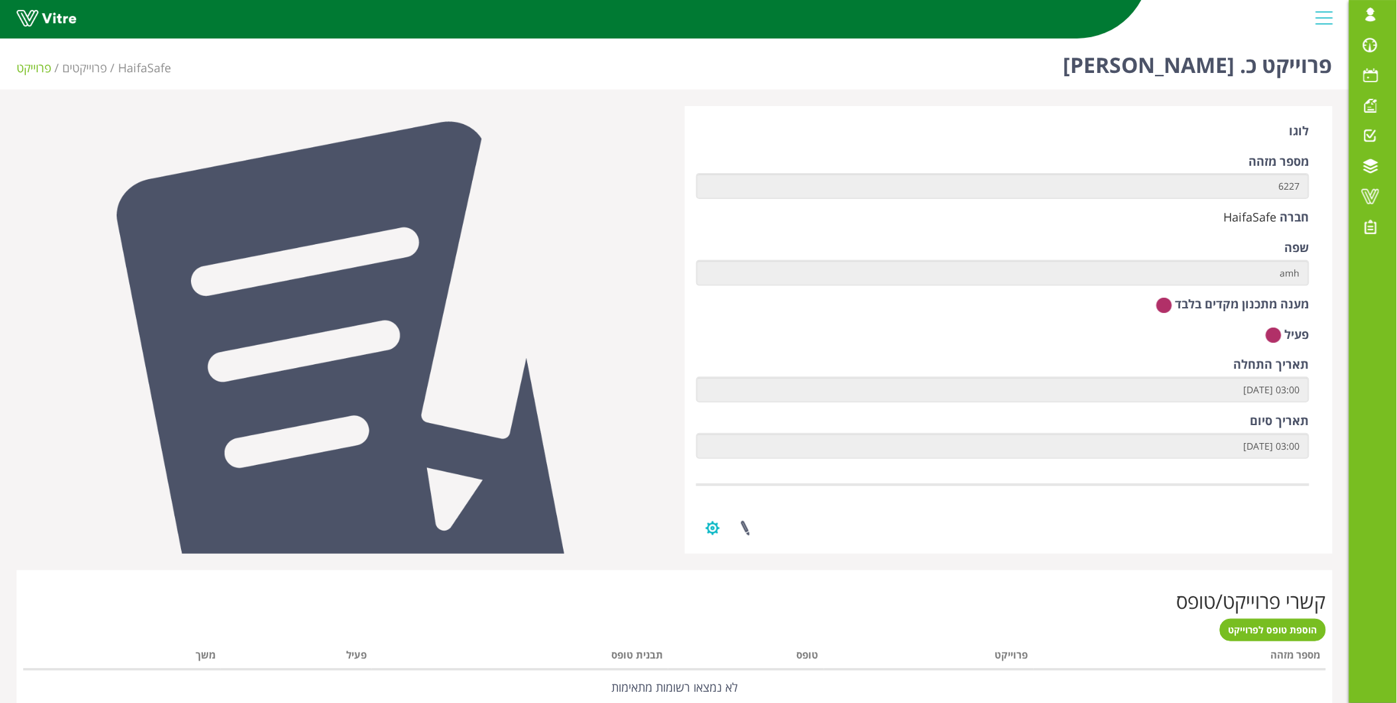
click at [711, 532] on button "button" at bounding box center [712, 527] width 33 height 35
click at [727, 573] on link "ניהול הרשאות בפרוייקט" at bounding box center [753, 576] width 113 height 17
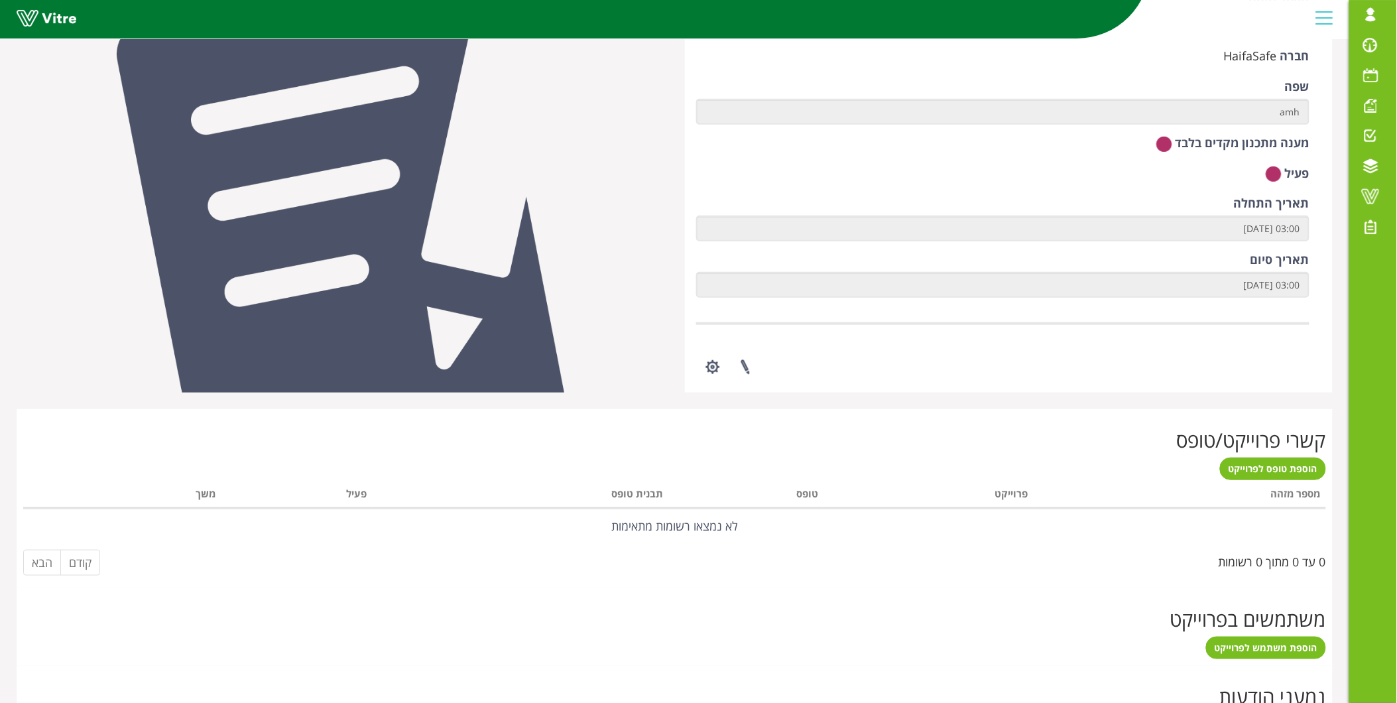
scroll to position [162, 0]
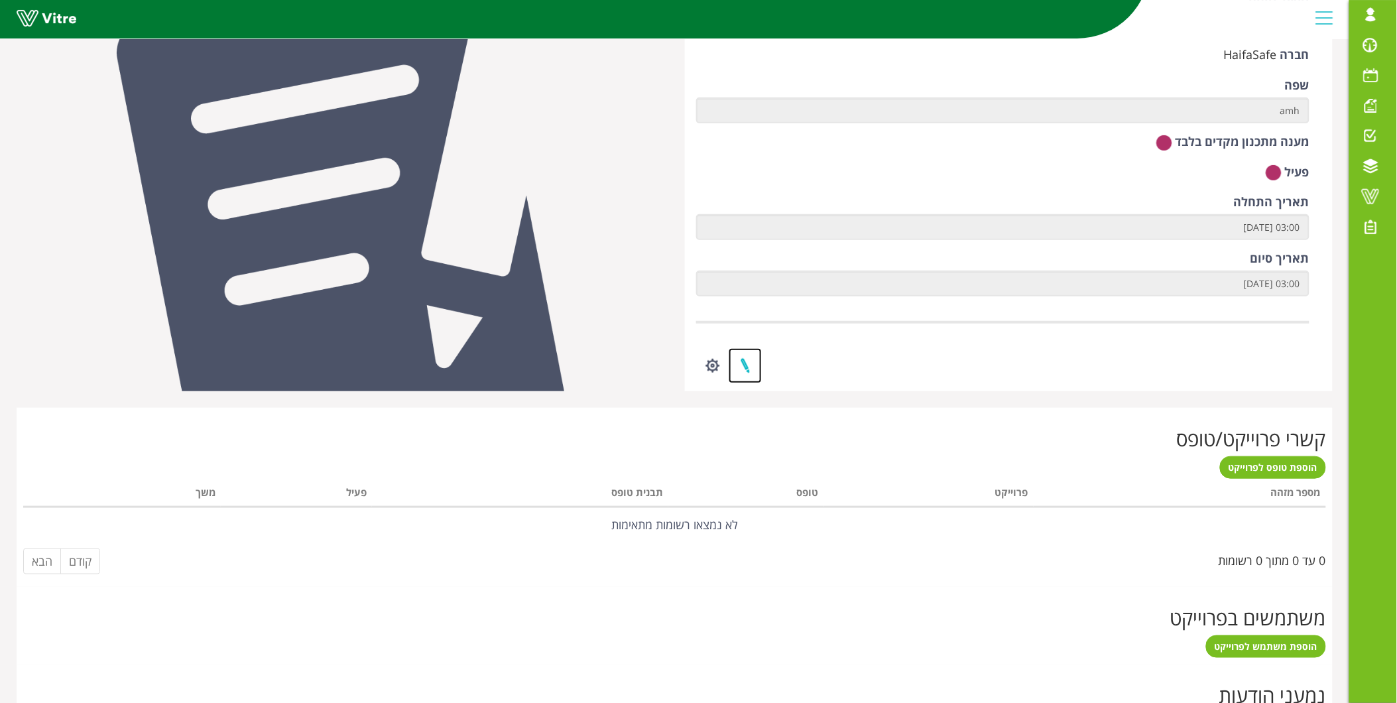
click at [739, 369] on link at bounding box center [744, 365] width 33 height 35
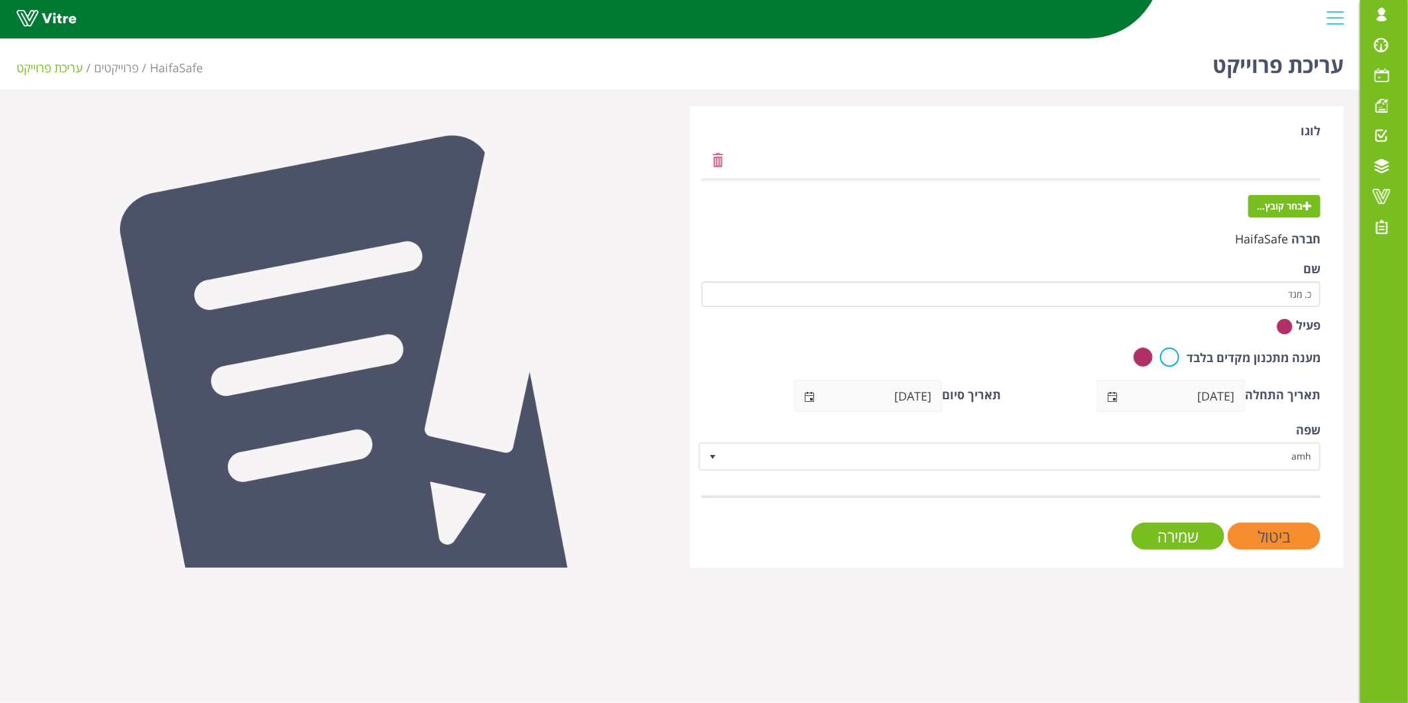
click at [1280, 333] on img at bounding box center [1285, 326] width 16 height 17
click at [810, 399] on span "select" at bounding box center [809, 397] width 11 height 11
click at [925, 403] on input "25/08/2025" at bounding box center [883, 395] width 117 height 30
click at [1116, 392] on span "select" at bounding box center [1112, 397] width 11 height 11
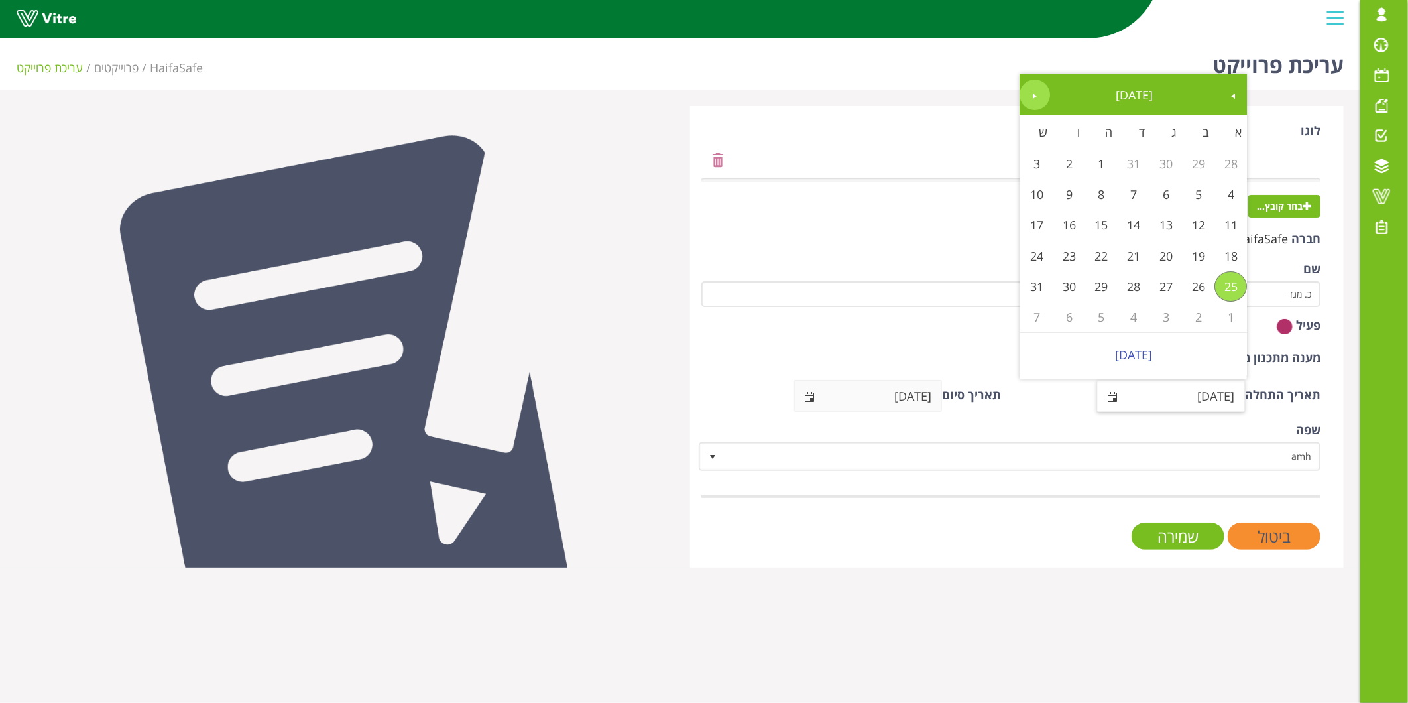
click at [1037, 100] on span "Next" at bounding box center [1034, 96] width 11 height 11
click at [1243, 89] on link "Previous" at bounding box center [1233, 95] width 30 height 30
click at [1238, 89] on link "Previous" at bounding box center [1233, 95] width 30 height 30
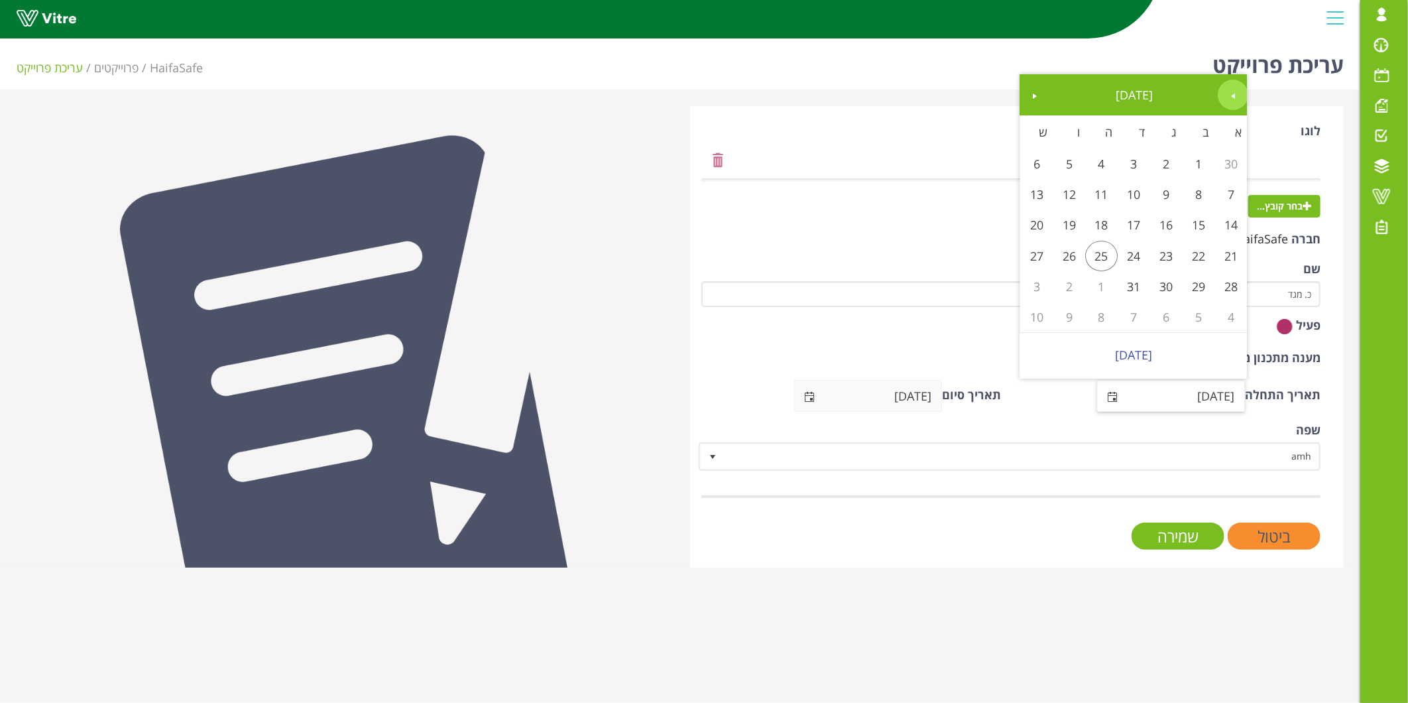
click at [1229, 93] on span "Previous" at bounding box center [1233, 96] width 11 height 11
click at [1162, 292] on link "25" at bounding box center [1166, 286] width 32 height 30
type input "25/06/2024"
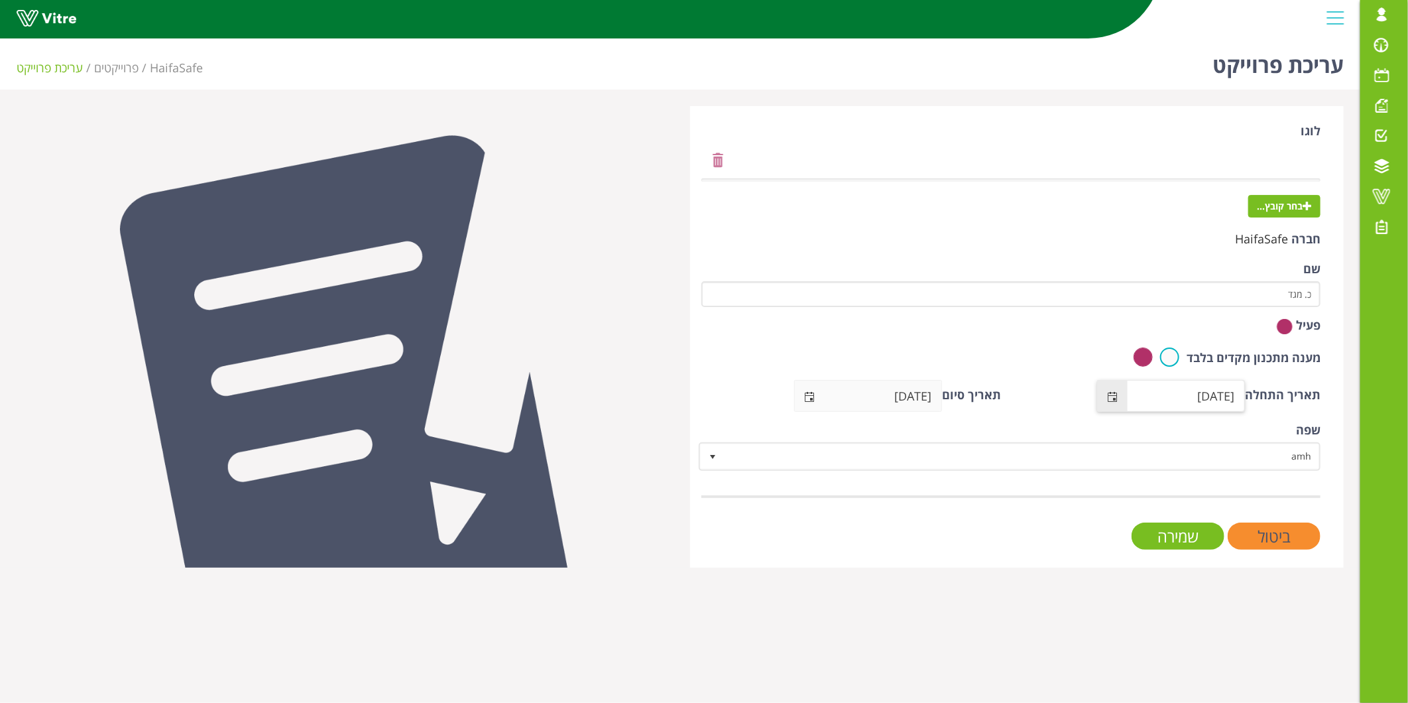
click at [1210, 398] on input "25/06/2024" at bounding box center [1186, 395] width 117 height 30
click at [1118, 403] on span "select" at bounding box center [1113, 395] width 30 height 31
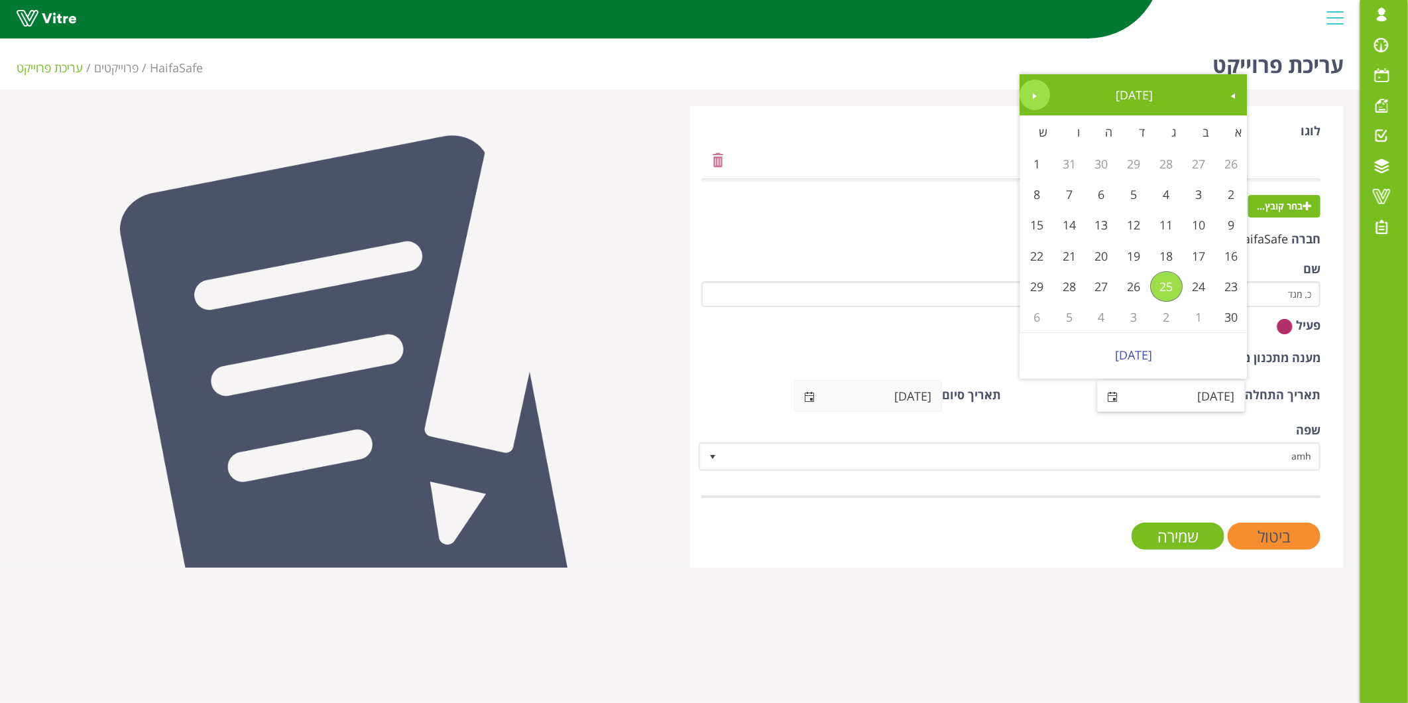
click at [1032, 84] on link "Next" at bounding box center [1034, 95] width 30 height 30
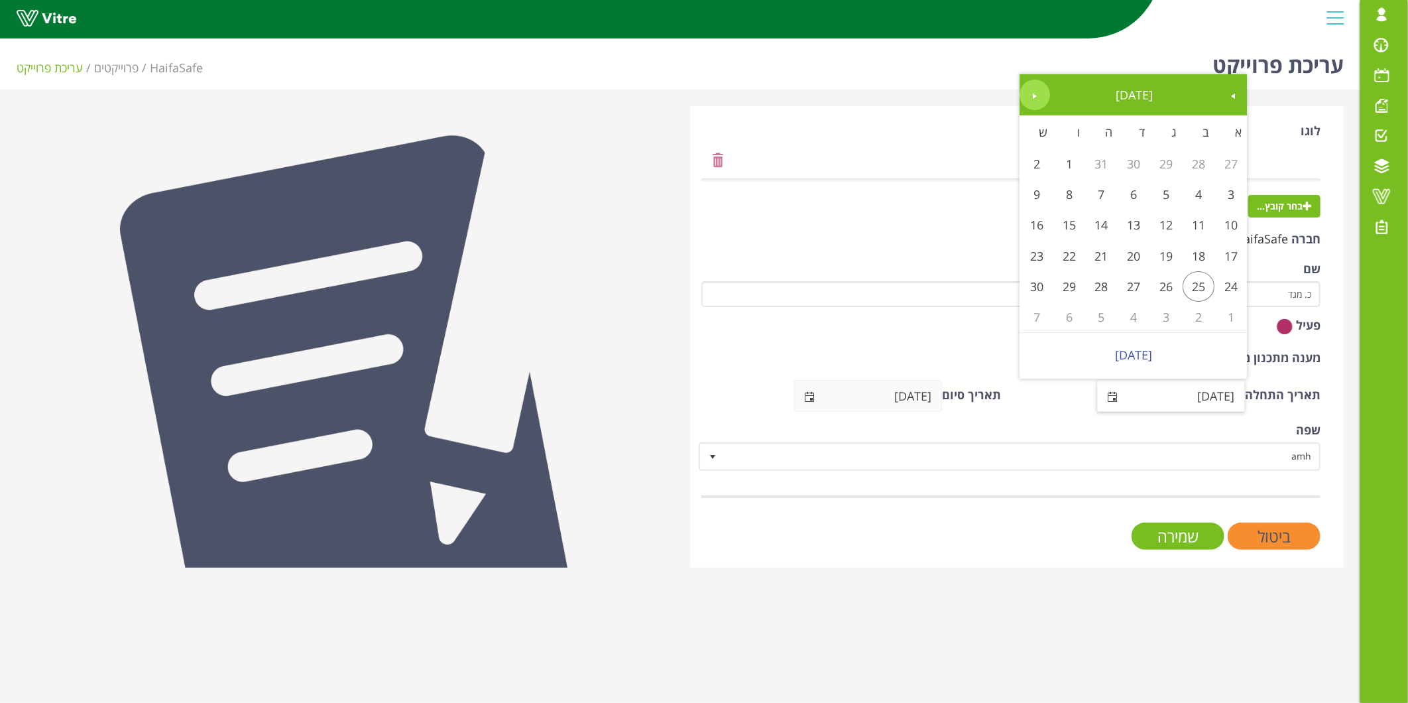
click at [1032, 84] on link "Next" at bounding box center [1034, 95] width 30 height 30
click at [1029, 93] on span "Next" at bounding box center [1034, 96] width 11 height 11
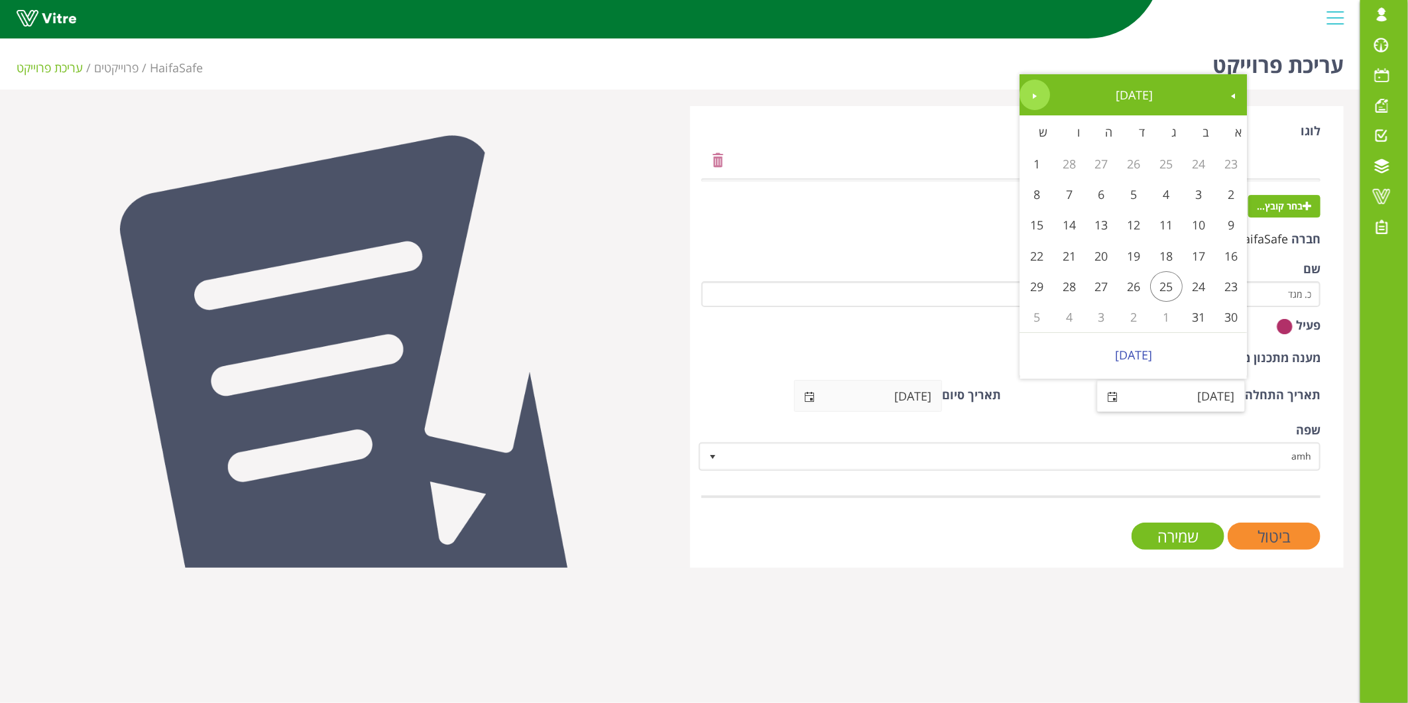
click at [1029, 93] on span "Next" at bounding box center [1034, 96] width 11 height 11
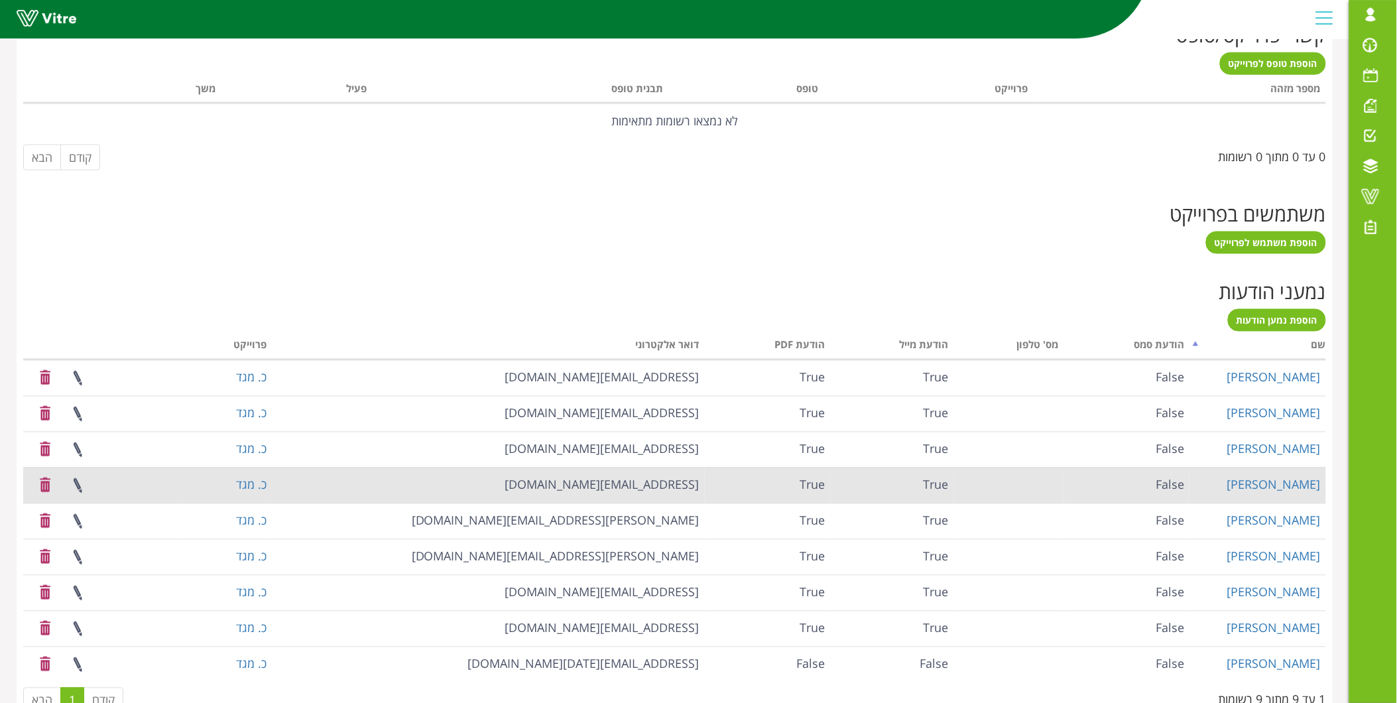
scroll to position [589, 0]
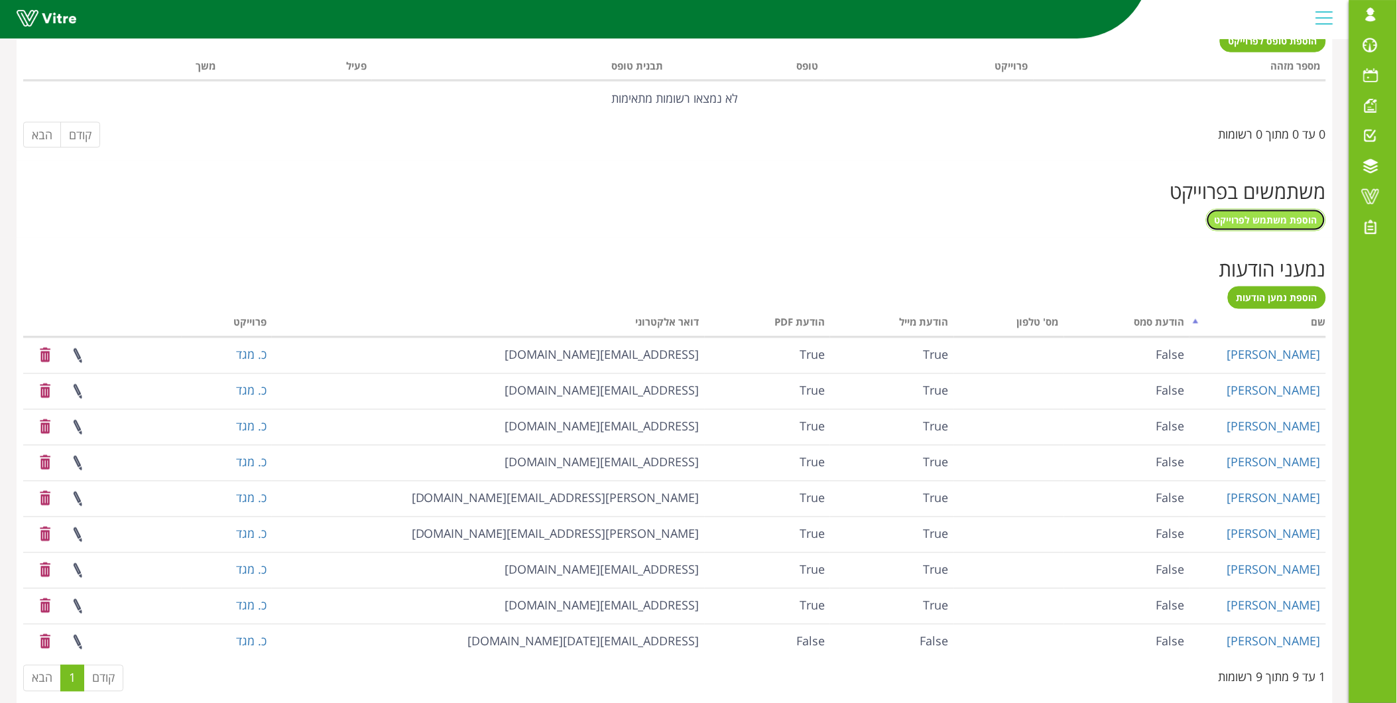
click at [1291, 217] on span "הוספת משתמש לפרוייקט" at bounding box center [1265, 219] width 103 height 13
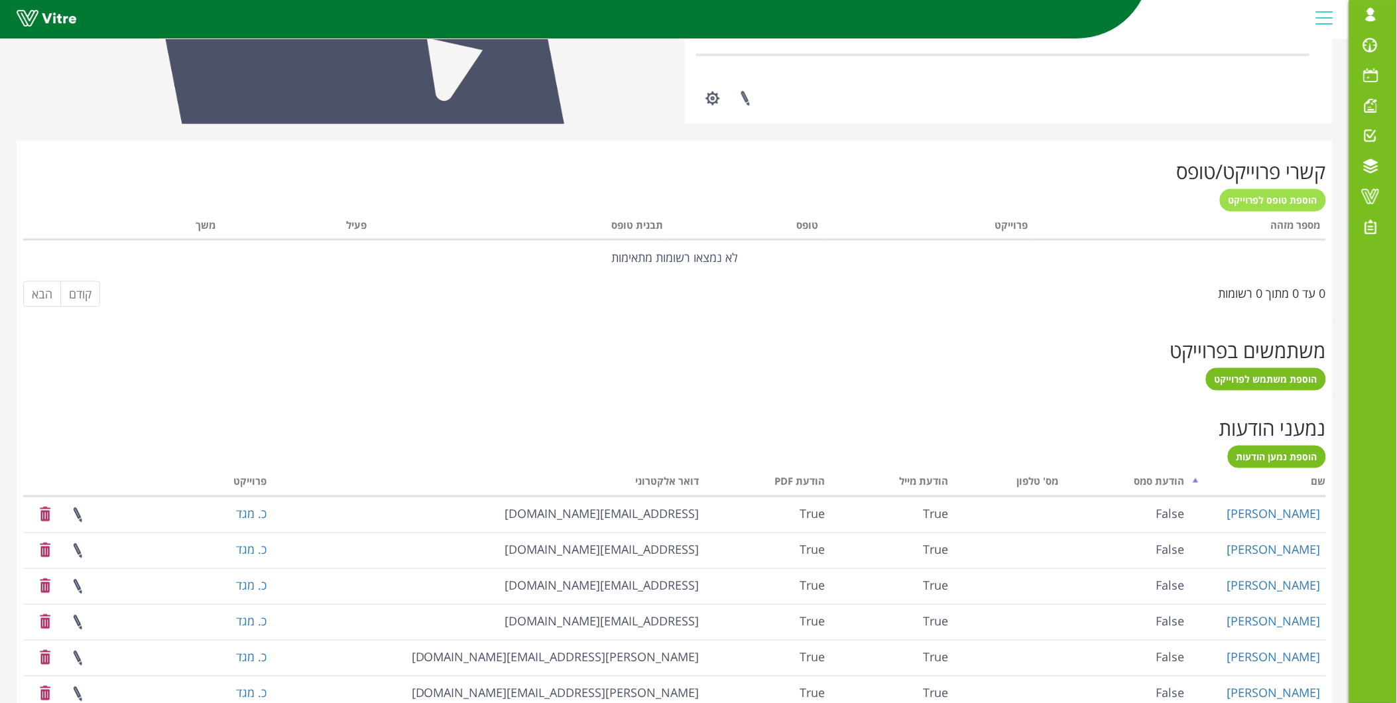
scroll to position [453, 0]
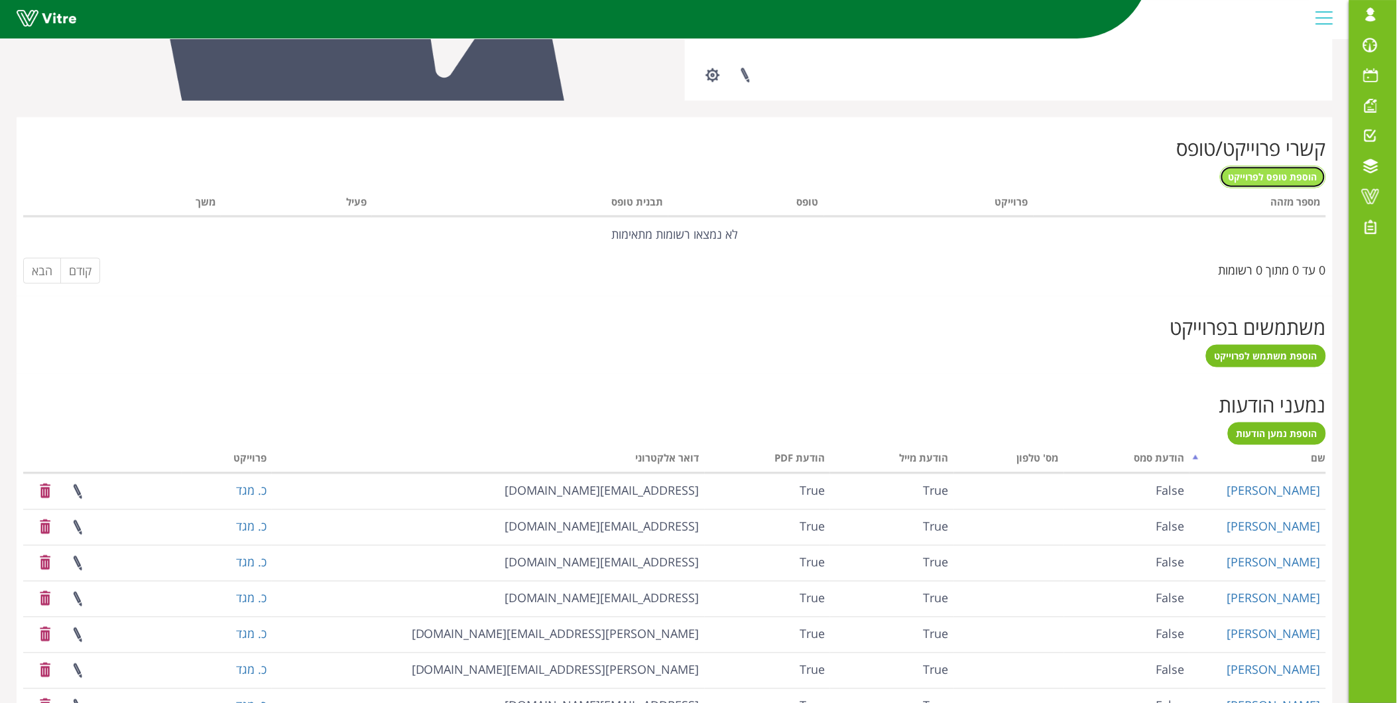
click at [1295, 179] on span "הוספת טופס לפרוייקט" at bounding box center [1272, 176] width 89 height 13
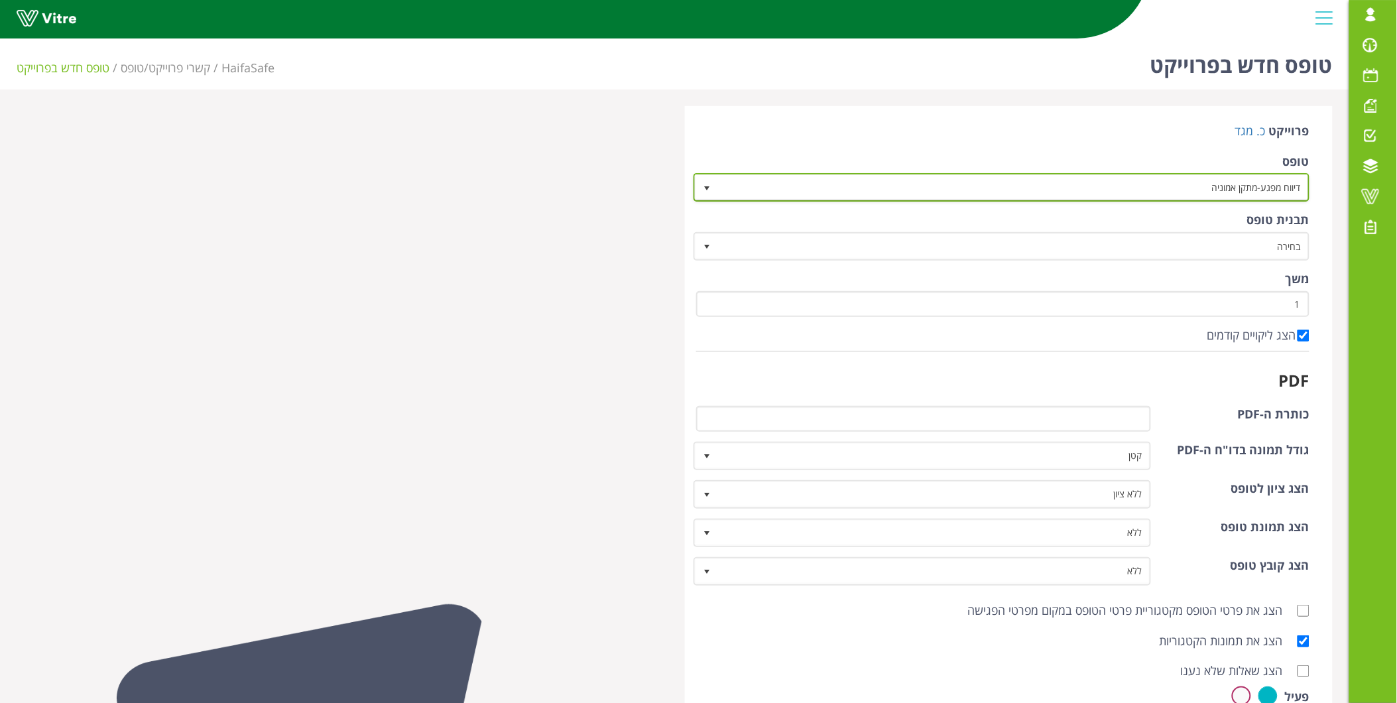
click at [1211, 180] on span "דיווח מפגע-מתקן אמוניה" at bounding box center [1014, 187] width 590 height 24
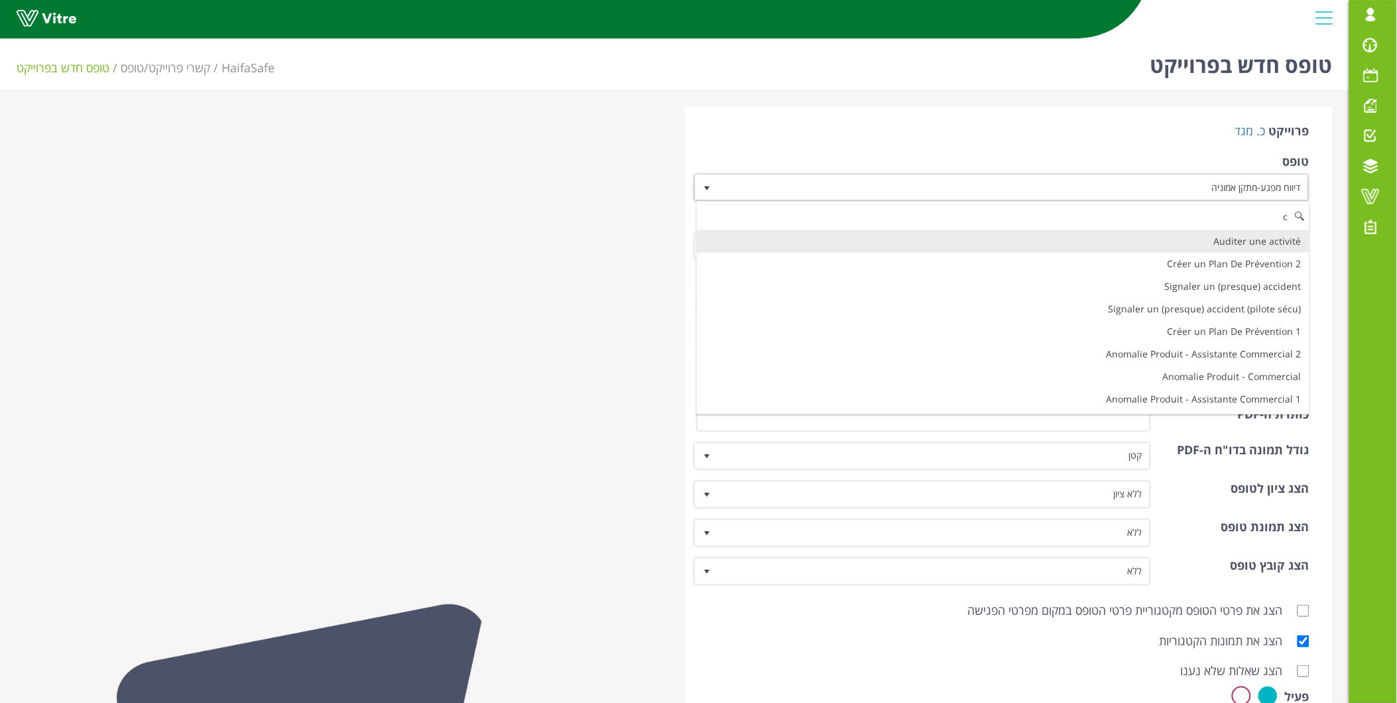
type input "c"
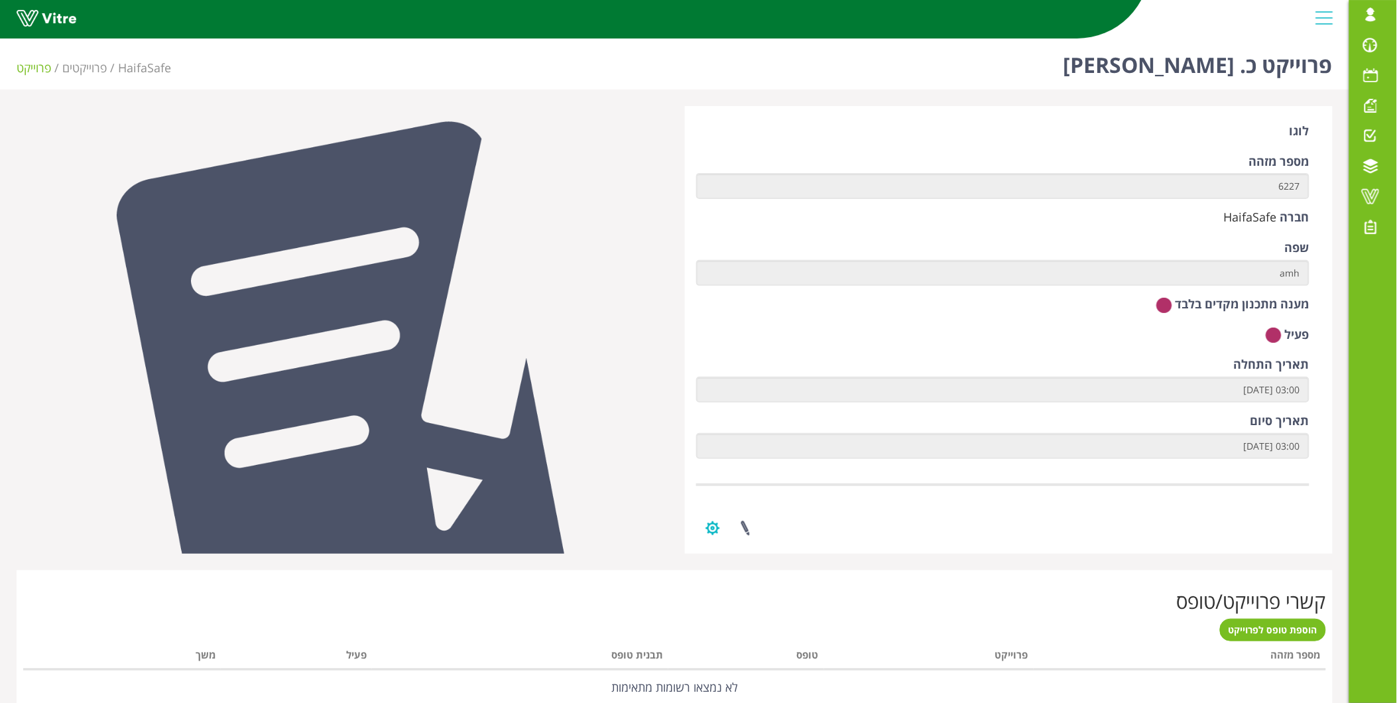
click at [706, 520] on button "button" at bounding box center [712, 527] width 33 height 35
click at [758, 554] on link "ניהול טפסים" at bounding box center [753, 559] width 113 height 17
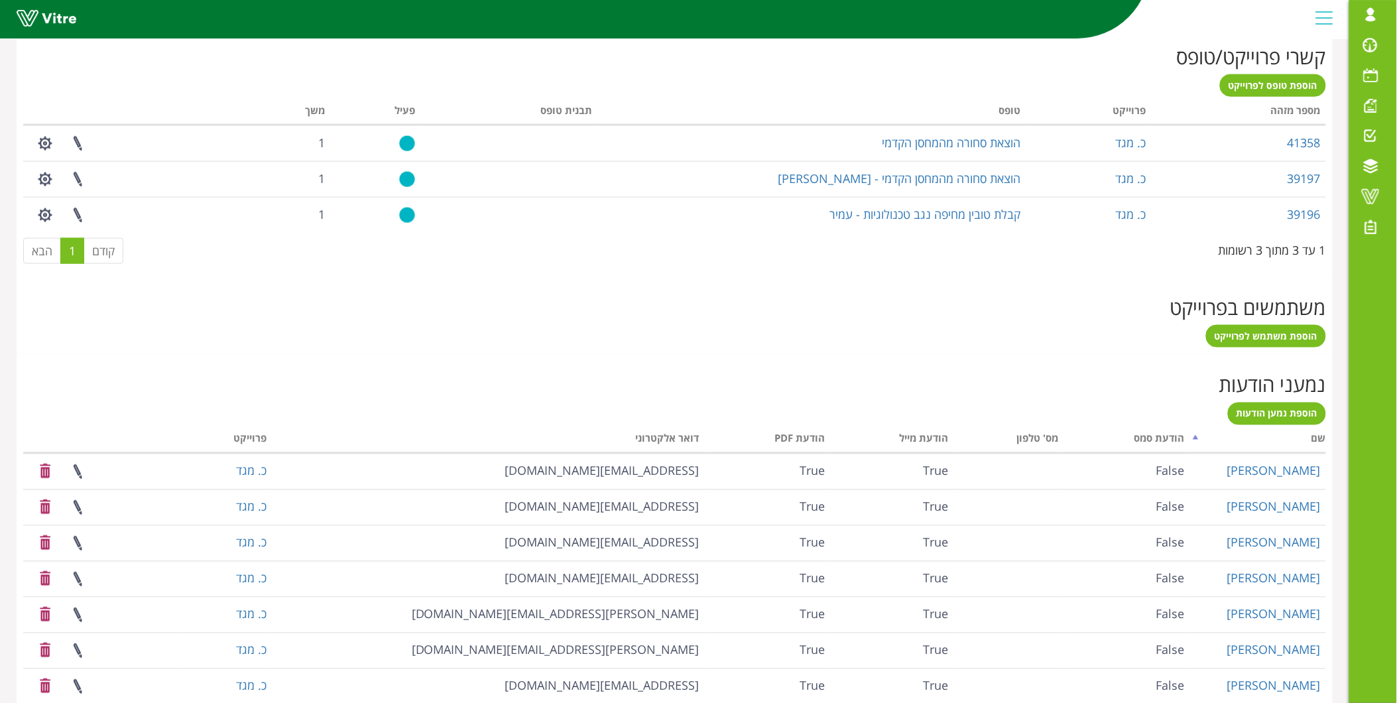
scroll to position [455, 0]
